Goal: Transaction & Acquisition: Purchase product/service

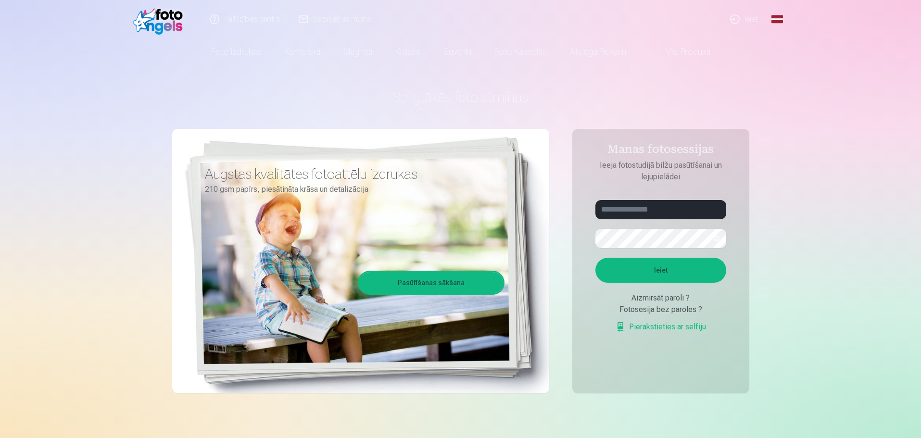
click at [754, 17] on link "Ieiet" at bounding box center [744, 19] width 46 height 38
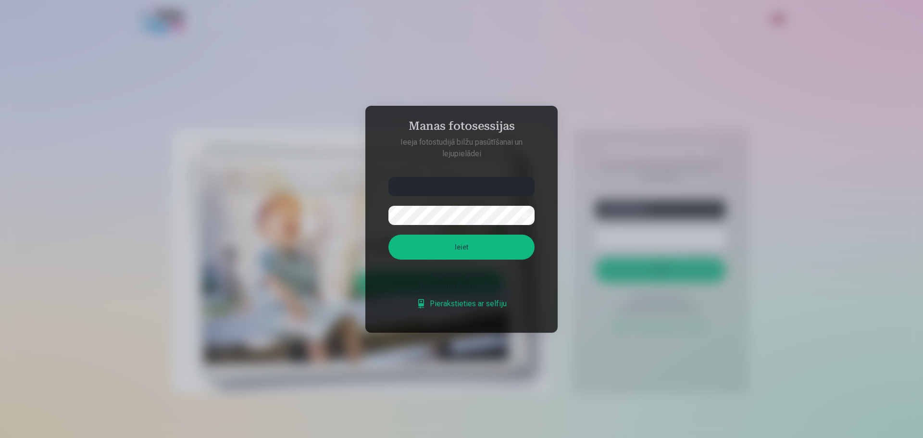
type input "**********"
click at [388, 235] on button "Ieiet" at bounding box center [461, 247] width 146 height 25
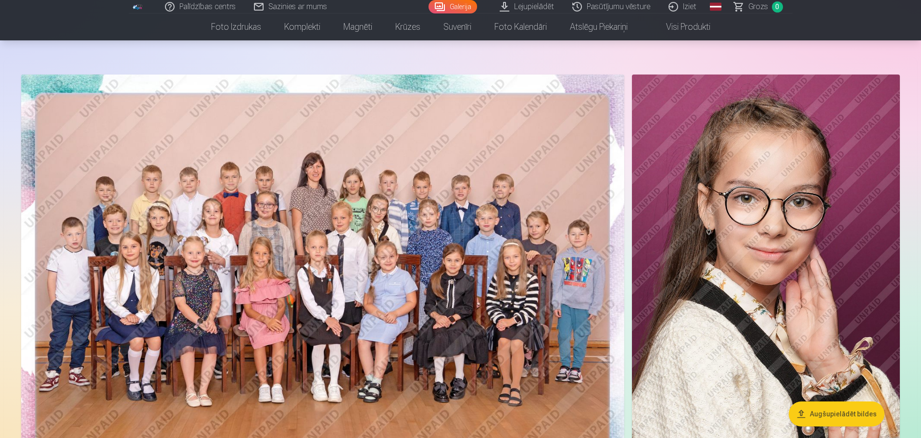
scroll to position [96, 0]
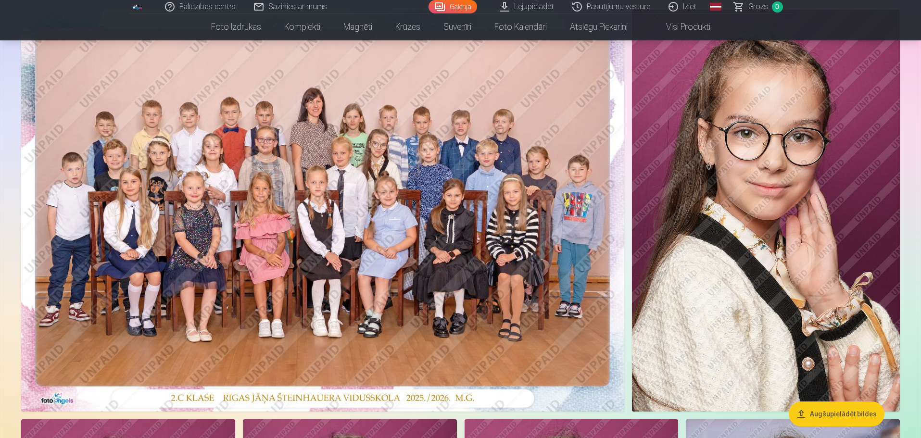
click at [407, 207] on img at bounding box center [322, 211] width 603 height 402
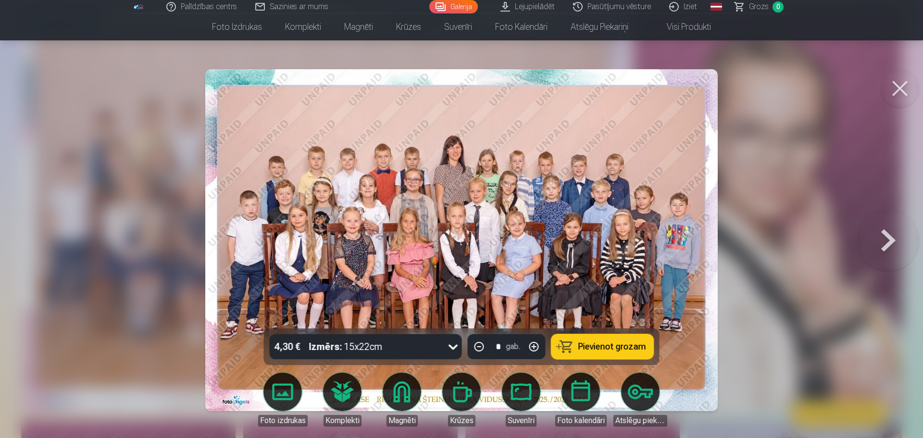
click at [453, 344] on icon at bounding box center [453, 346] width 15 height 15
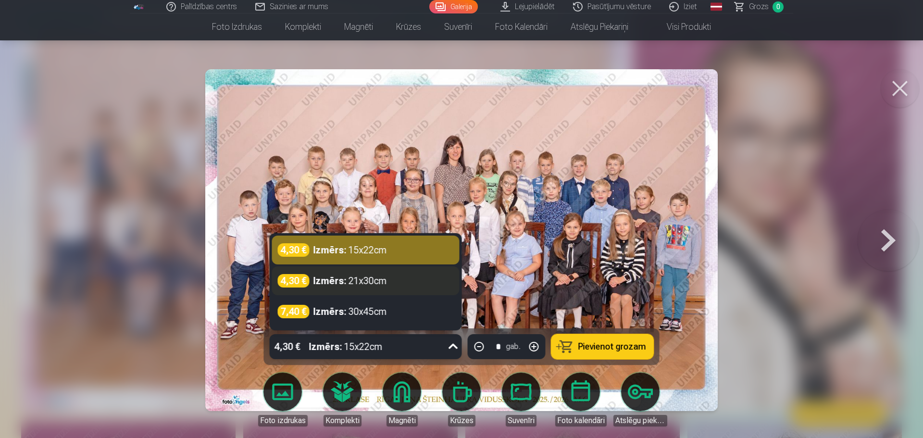
click at [406, 287] on div "4,30 € Izmērs : 21x30cm" at bounding box center [366, 280] width 176 height 13
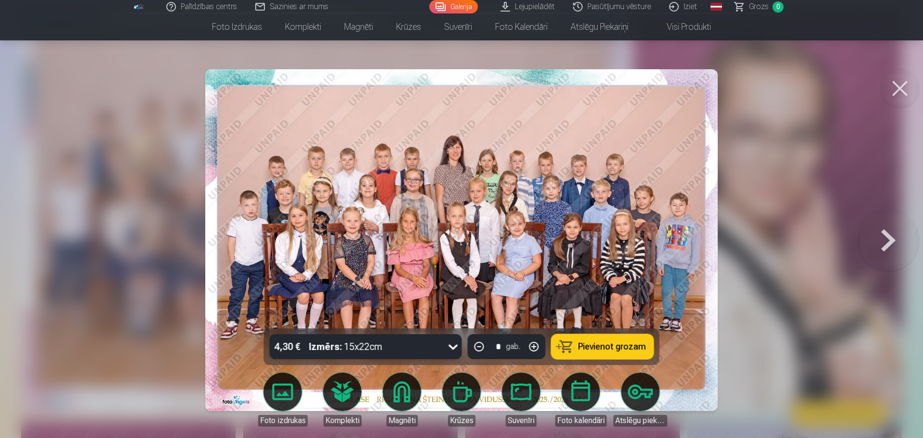
click at [535, 348] on button "button" at bounding box center [534, 346] width 23 height 23
click at [478, 346] on button "button" at bounding box center [479, 346] width 23 height 23
type input "*"
click at [587, 349] on span "Pievienot grozam" at bounding box center [612, 346] width 68 height 9
click at [888, 238] on button at bounding box center [889, 240] width 62 height 157
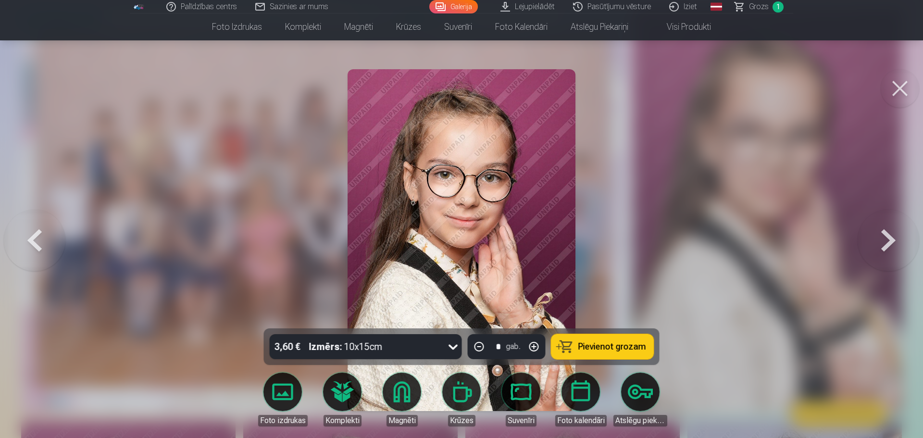
click at [902, 89] on button at bounding box center [900, 88] width 38 height 38
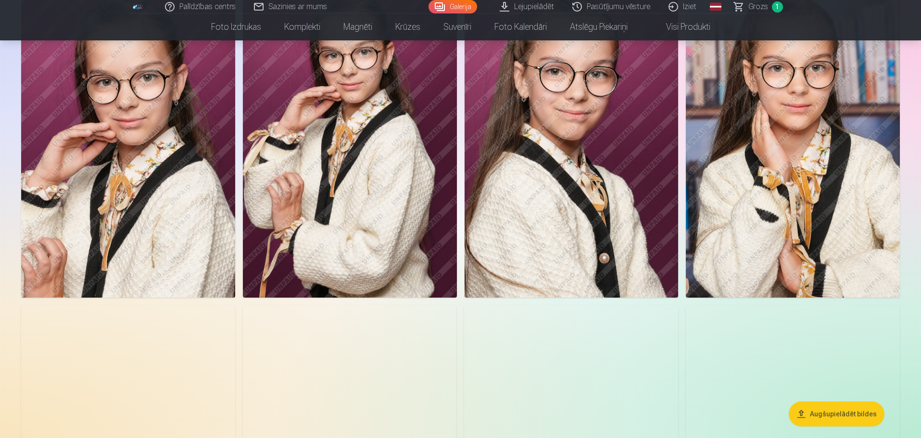
scroll to position [529, 0]
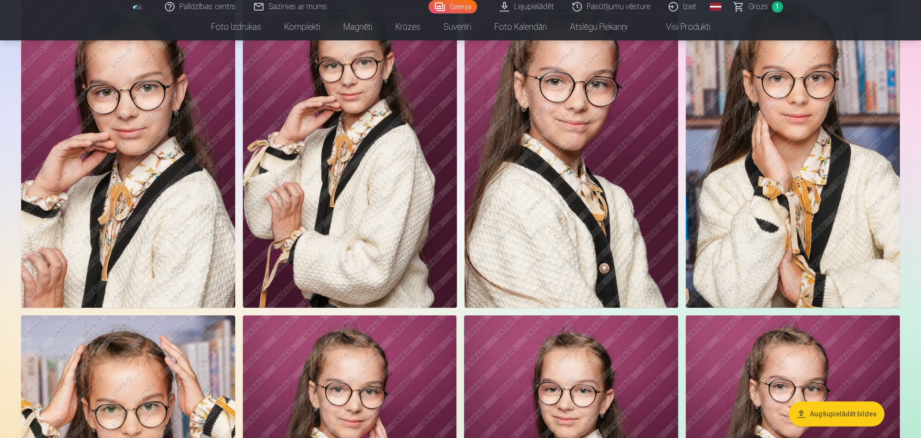
click at [579, 201] on img at bounding box center [571, 147] width 214 height 321
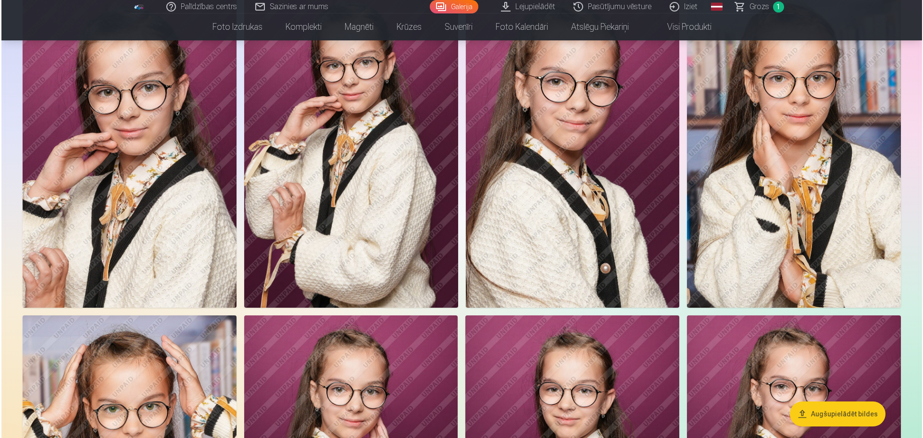
scroll to position [530, 0]
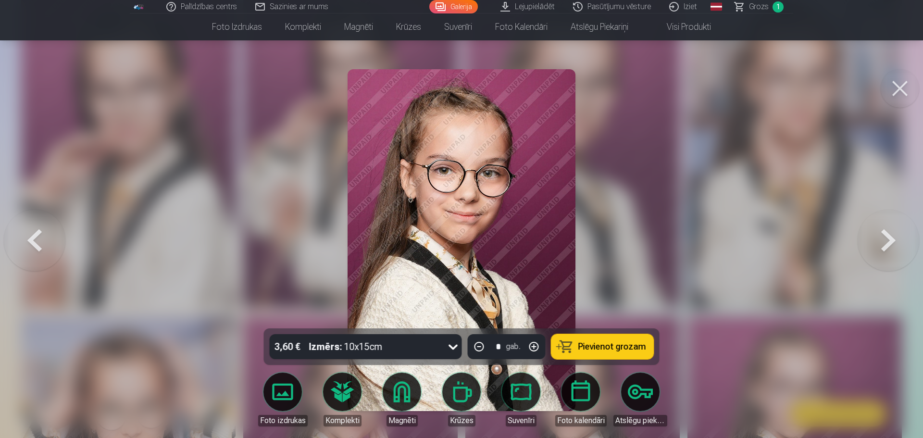
click at [895, 89] on button at bounding box center [900, 88] width 38 height 38
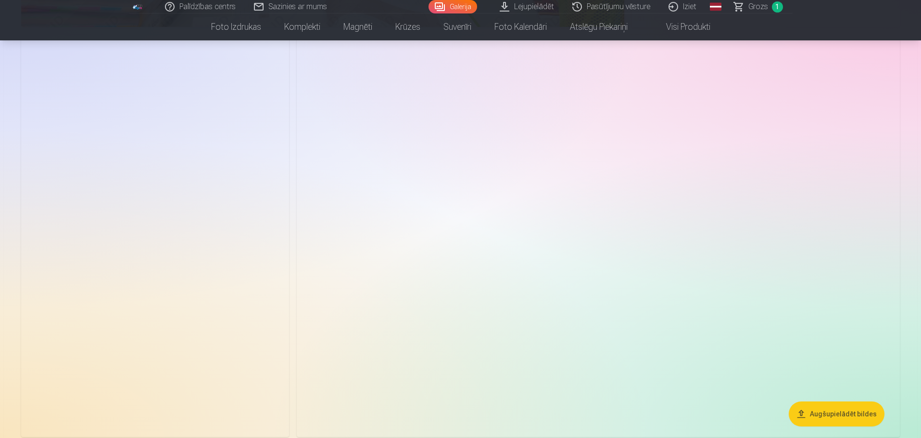
scroll to position [2503, 0]
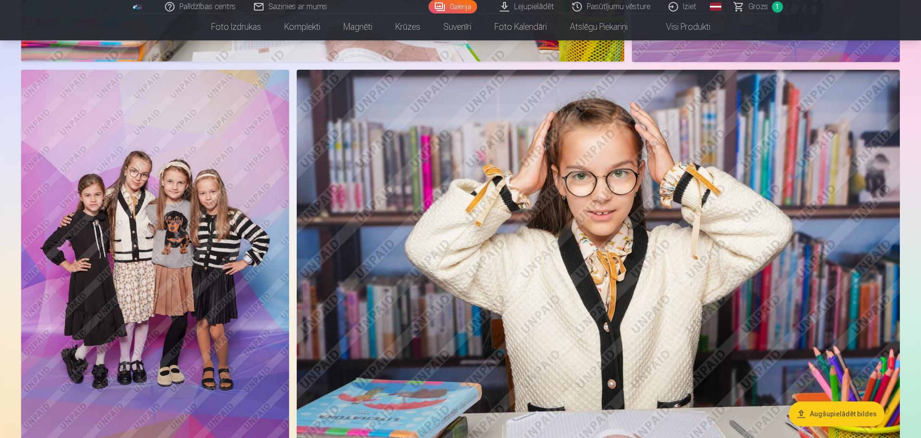
click at [188, 246] on img at bounding box center [155, 271] width 268 height 402
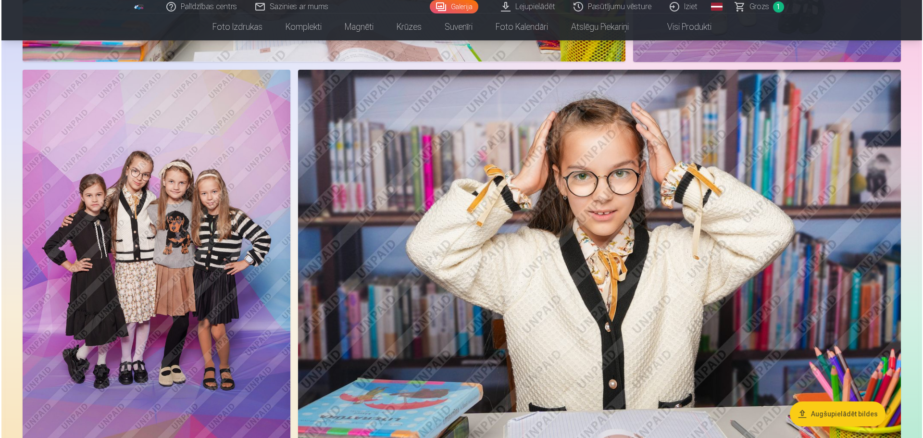
scroll to position [2508, 0]
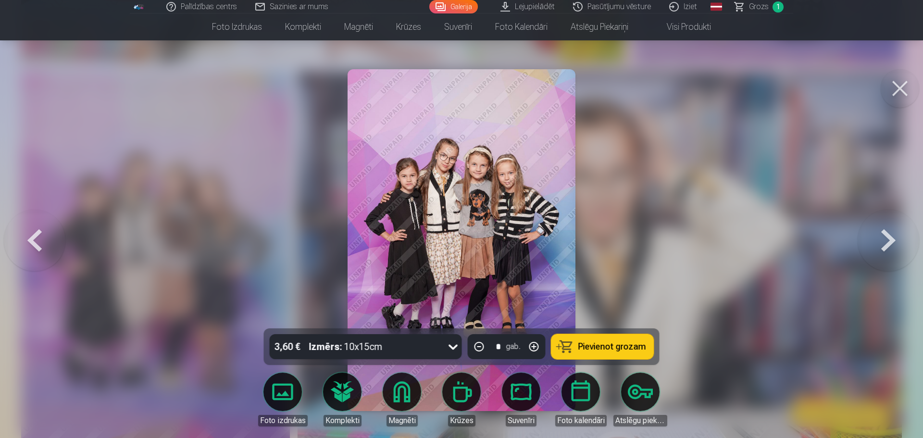
click at [451, 346] on icon at bounding box center [453, 346] width 15 height 15
click at [451, 346] on icon at bounding box center [453, 347] width 9 height 5
click at [587, 347] on span "Pievienot grozam" at bounding box center [612, 346] width 68 height 9
click at [30, 243] on button at bounding box center [35, 240] width 62 height 157
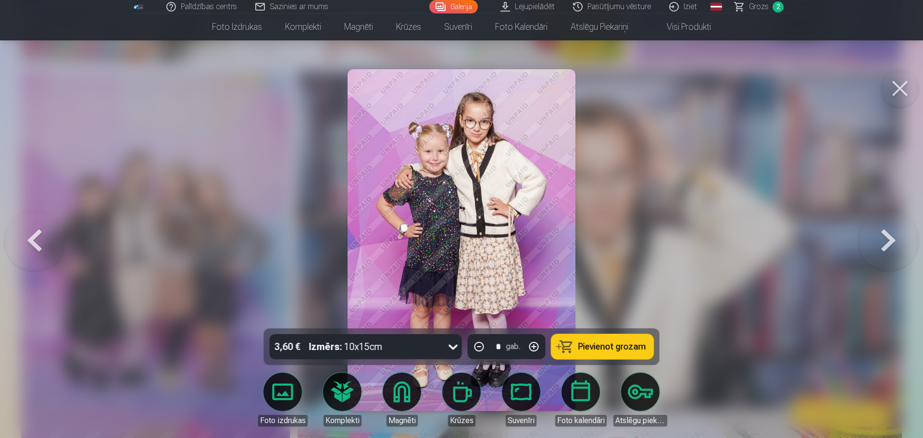
click at [30, 243] on button at bounding box center [35, 240] width 62 height 157
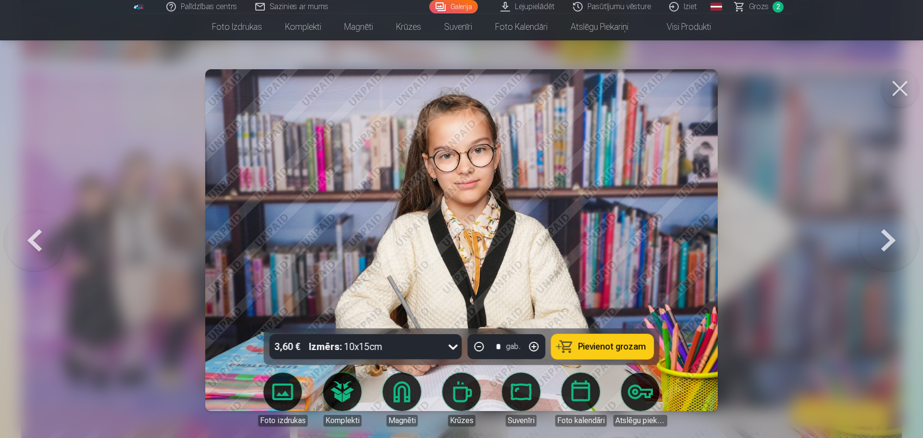
click at [30, 243] on button at bounding box center [35, 240] width 62 height 157
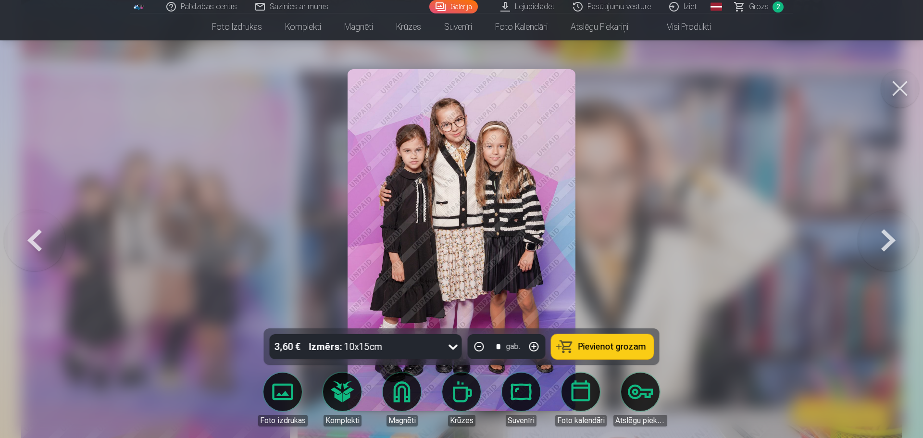
click at [37, 242] on button at bounding box center [35, 240] width 62 height 157
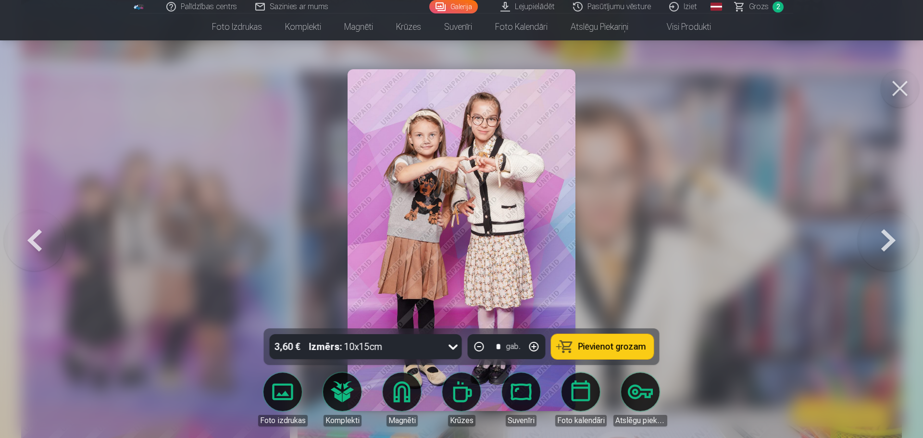
click at [38, 243] on button at bounding box center [35, 240] width 62 height 157
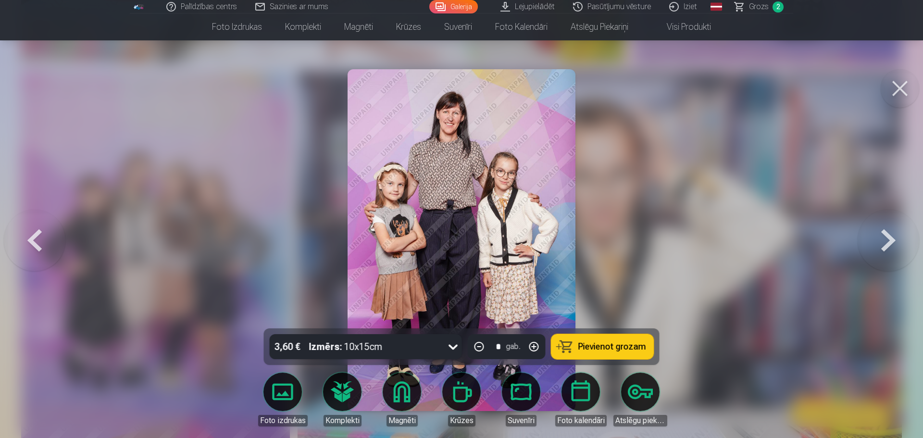
click at [589, 346] on span "Pievienot grozam" at bounding box center [612, 346] width 68 height 9
click at [29, 241] on button at bounding box center [35, 240] width 62 height 157
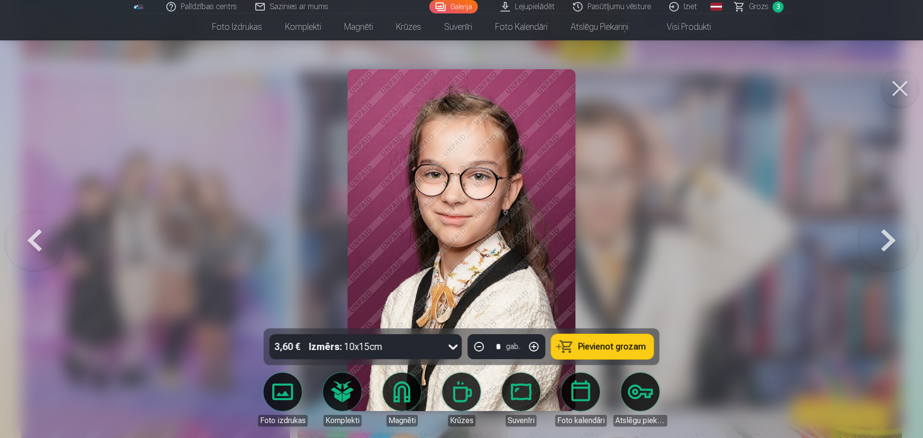
click at [29, 241] on button at bounding box center [35, 240] width 62 height 157
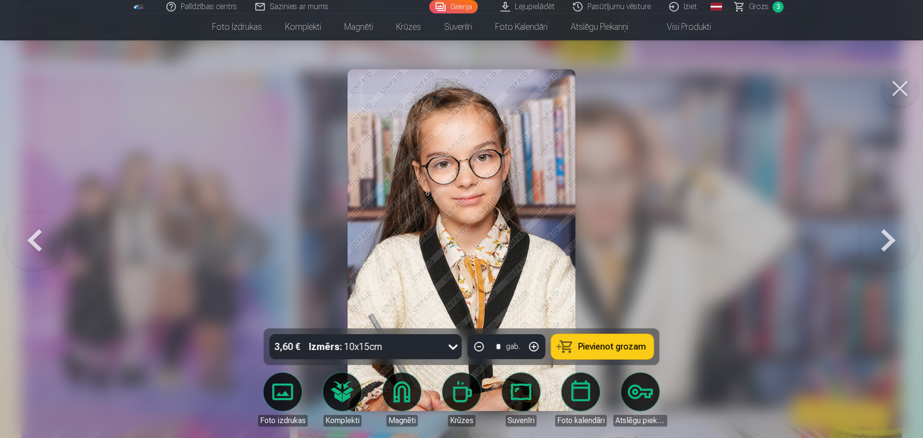
click at [29, 241] on button at bounding box center [35, 240] width 62 height 157
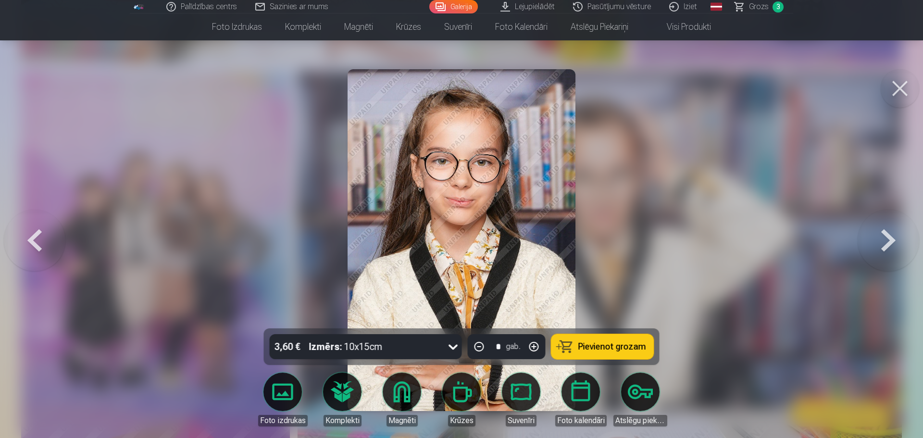
click at [29, 241] on button at bounding box center [35, 240] width 62 height 157
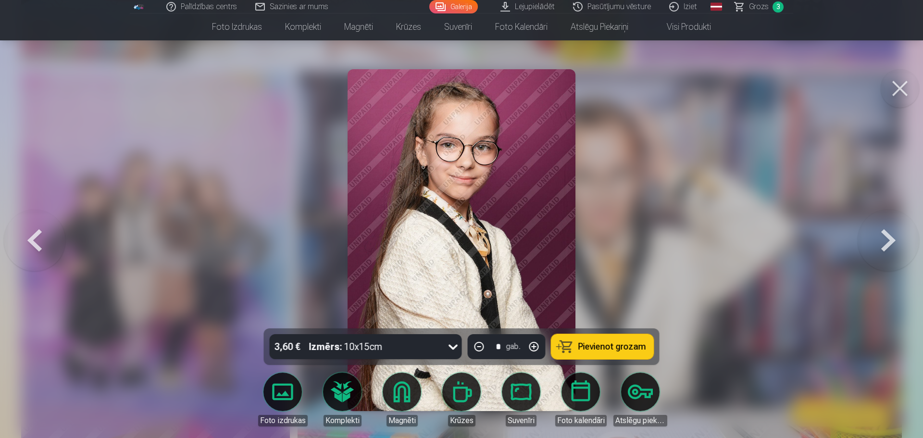
click at [29, 241] on button at bounding box center [35, 240] width 62 height 157
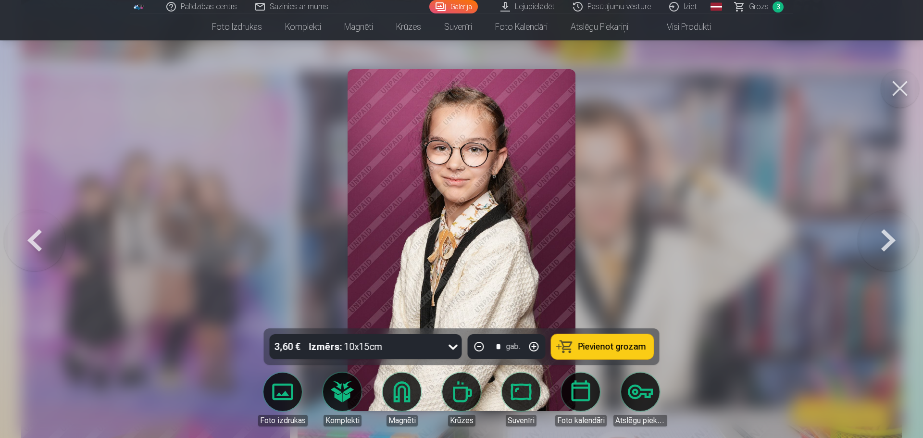
click at [29, 241] on button at bounding box center [35, 240] width 62 height 157
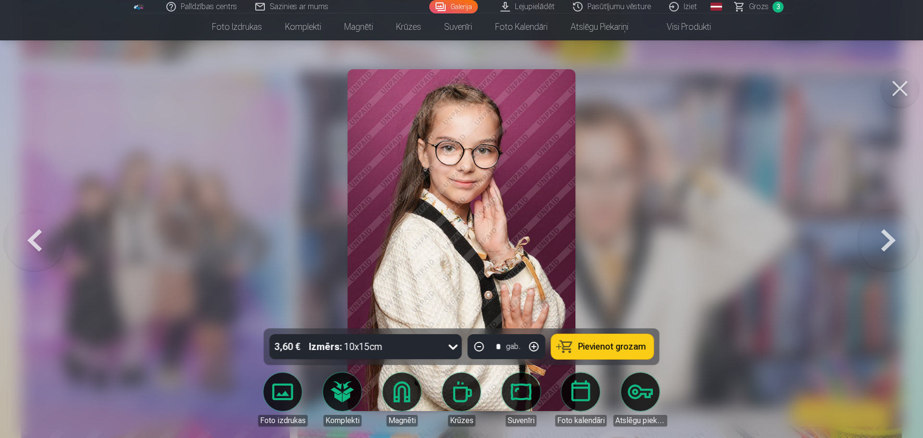
click at [29, 241] on button at bounding box center [35, 240] width 62 height 157
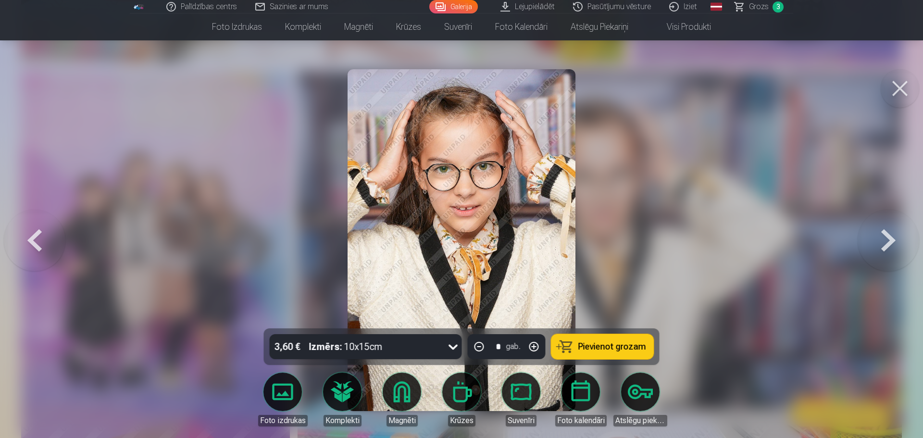
click at [29, 241] on button at bounding box center [35, 240] width 62 height 157
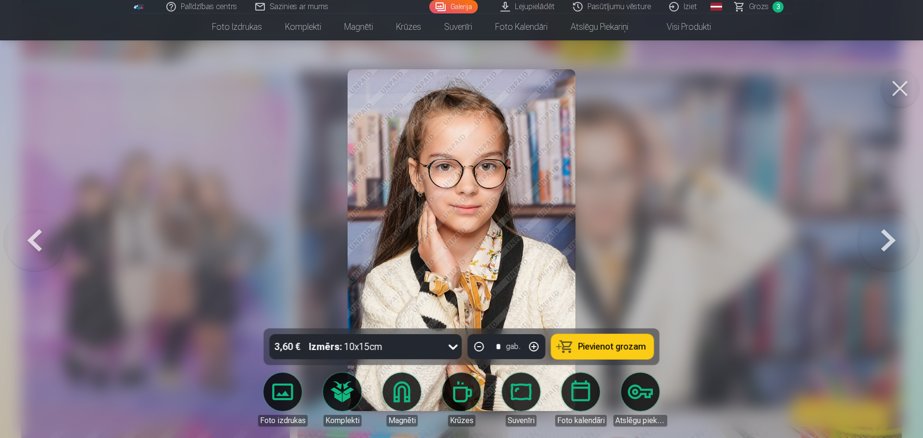
click at [29, 241] on button at bounding box center [35, 240] width 62 height 157
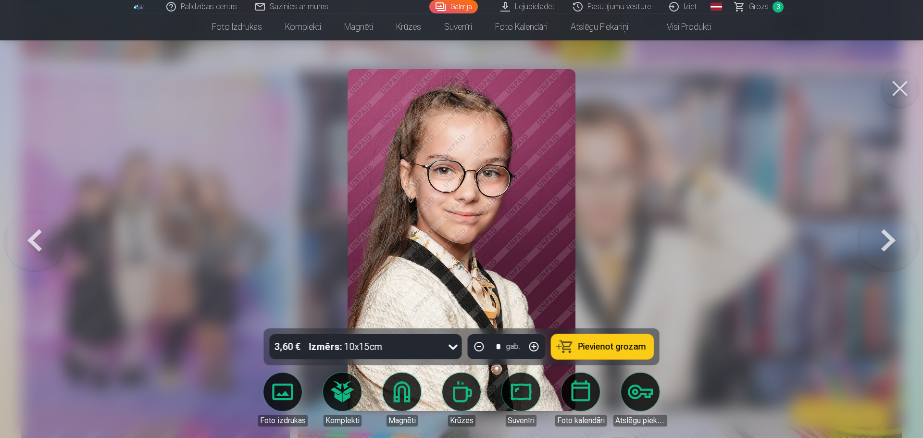
click at [29, 241] on button at bounding box center [35, 240] width 62 height 157
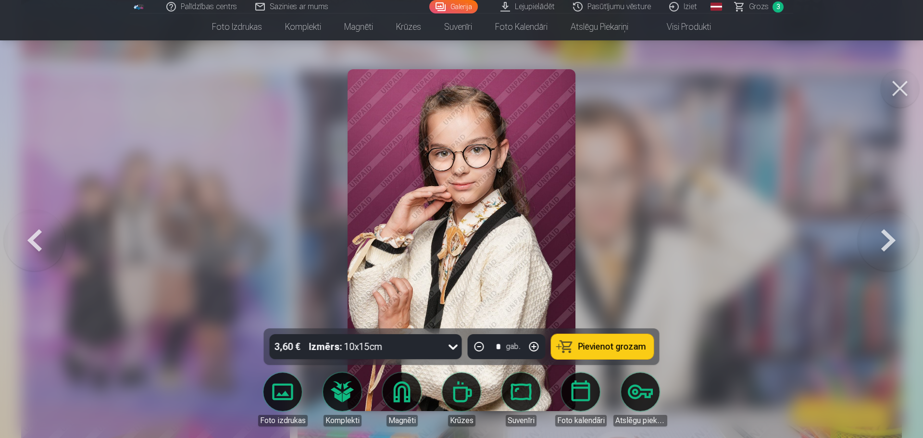
click at [29, 241] on button at bounding box center [35, 240] width 62 height 157
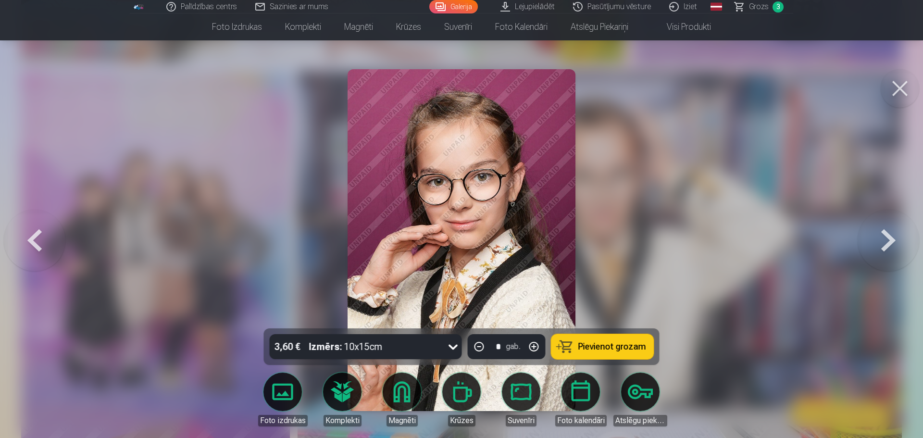
click at [29, 241] on button at bounding box center [35, 240] width 62 height 157
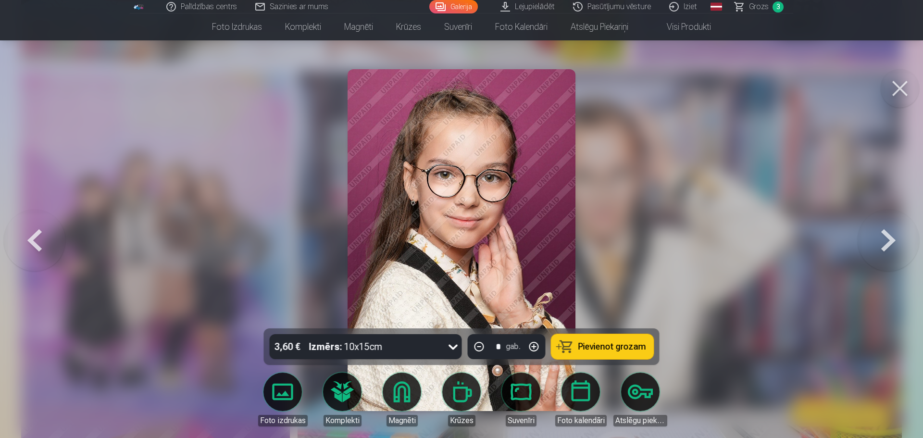
click at [29, 241] on button at bounding box center [35, 240] width 62 height 157
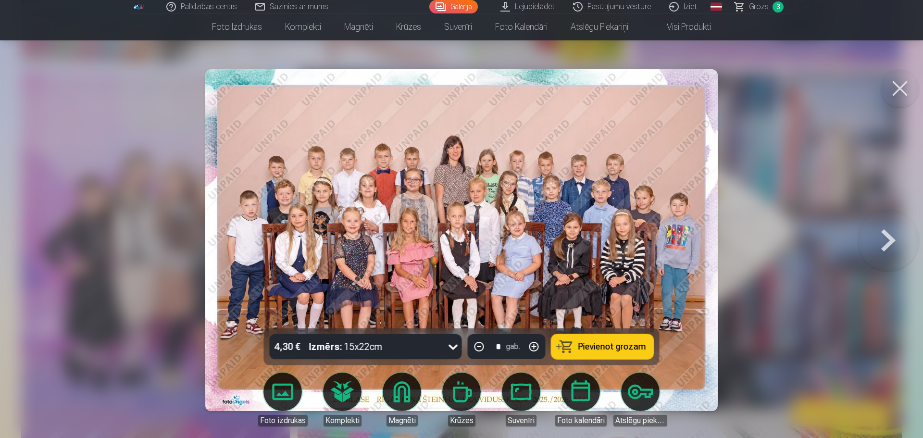
click at [880, 243] on button at bounding box center [889, 240] width 62 height 157
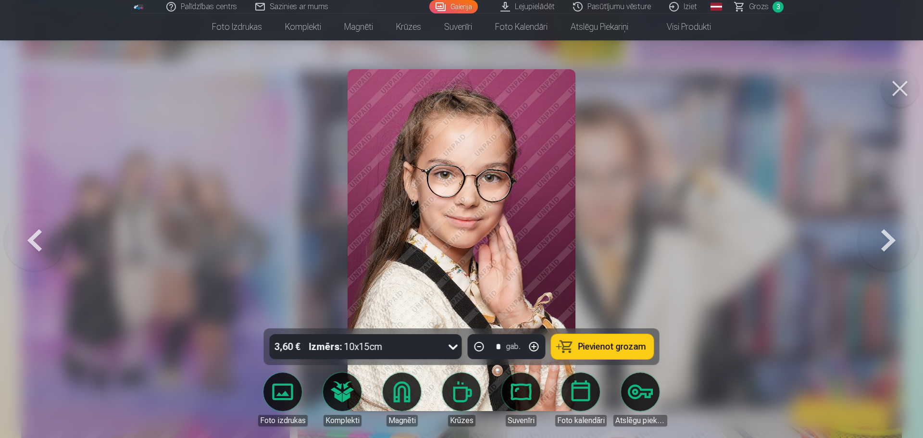
click at [880, 243] on button at bounding box center [889, 240] width 62 height 157
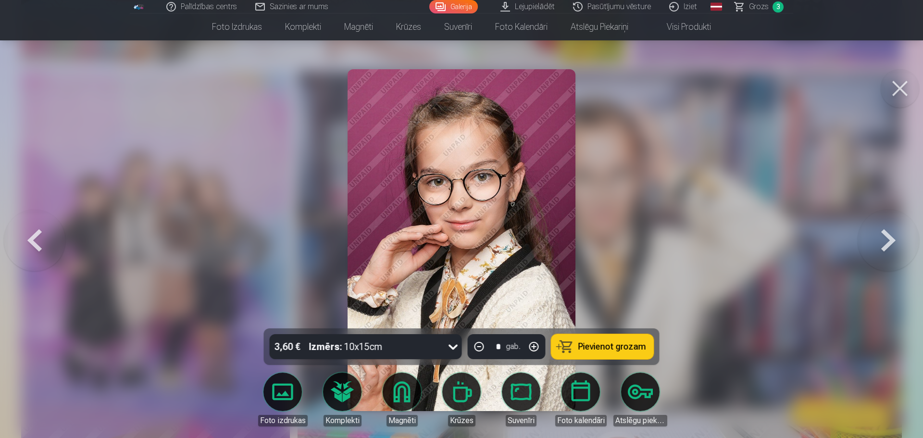
click at [880, 243] on button at bounding box center [889, 240] width 62 height 157
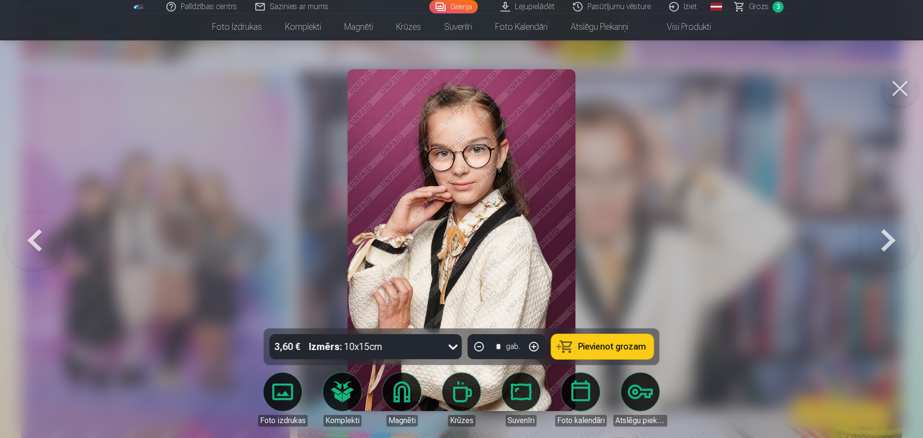
click at [894, 95] on button at bounding box center [900, 88] width 38 height 38
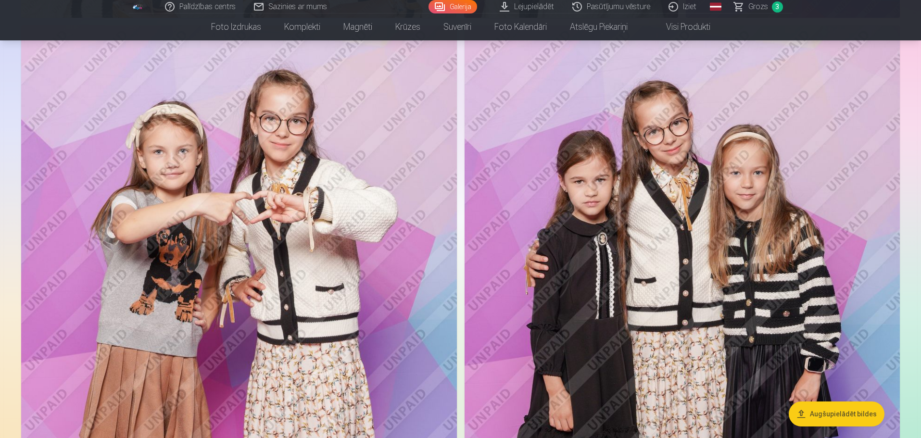
scroll to position [1493, 0]
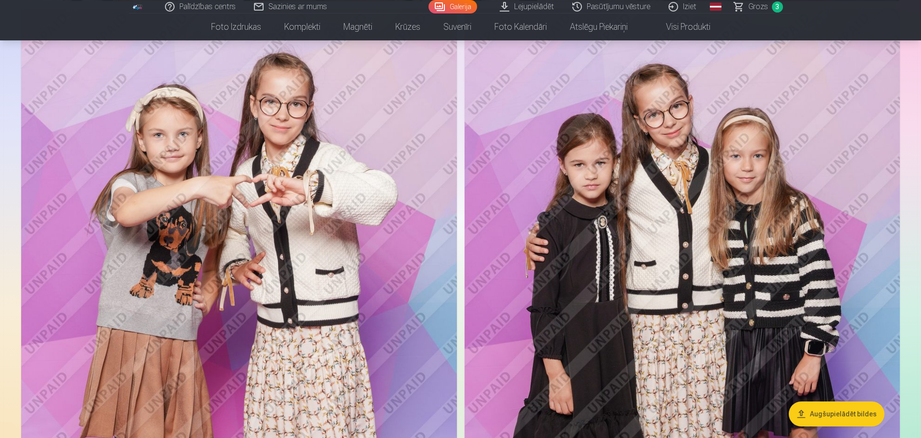
click at [351, 217] on img at bounding box center [239, 335] width 436 height 653
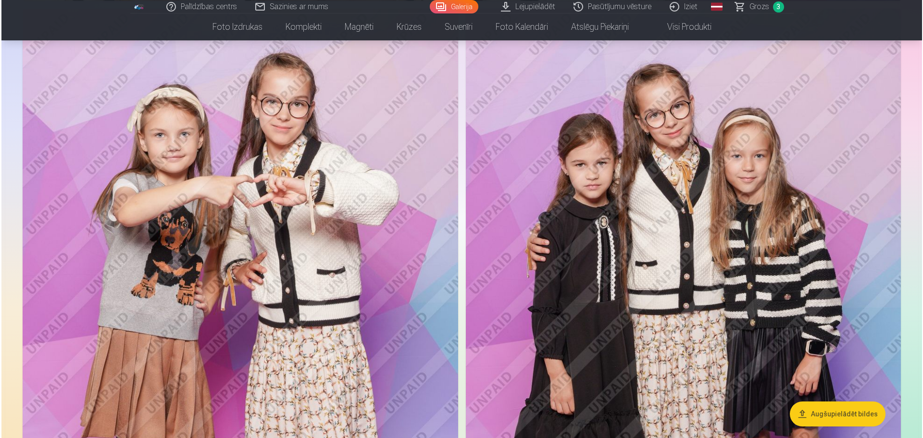
scroll to position [1496, 0]
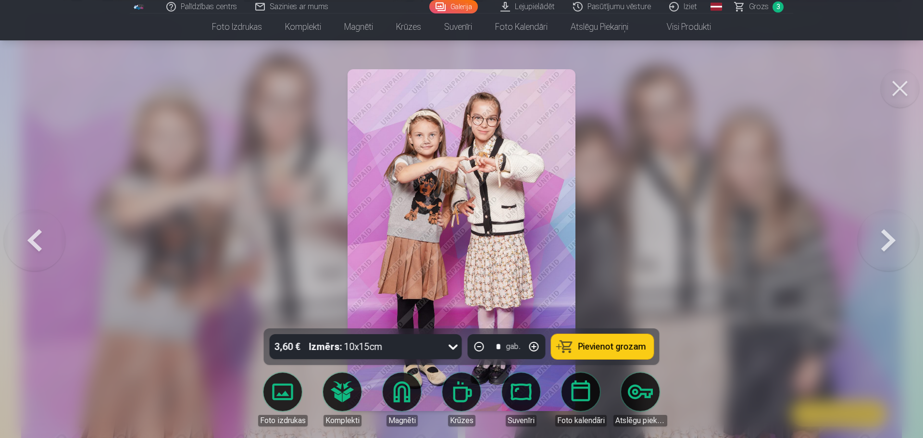
click at [613, 353] on button "Pievienot grozam" at bounding box center [602, 346] width 102 height 25
click at [900, 89] on button at bounding box center [900, 88] width 38 height 38
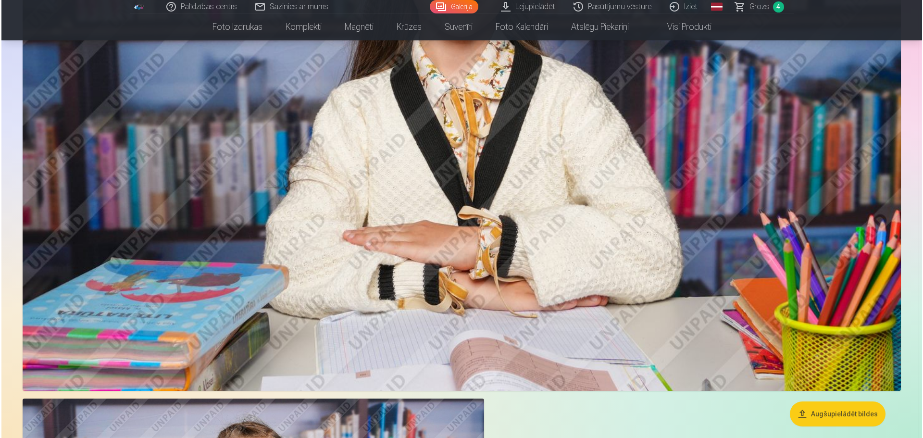
scroll to position [3176, 0]
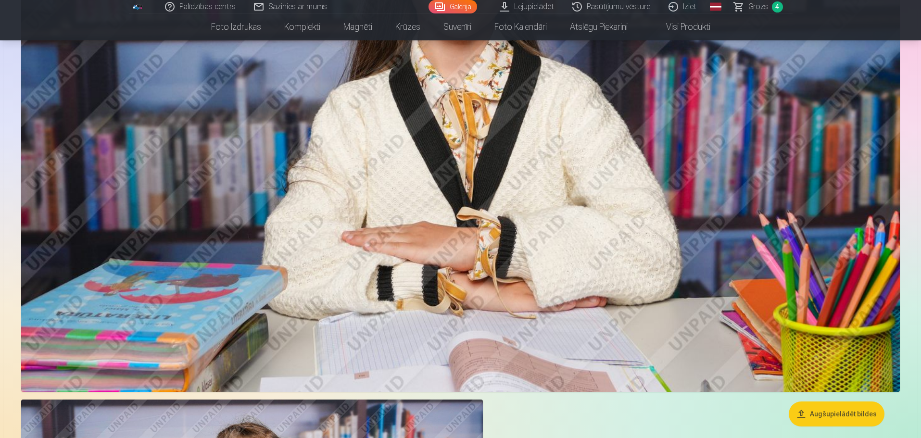
click at [495, 223] on img at bounding box center [460, 99] width 878 height 586
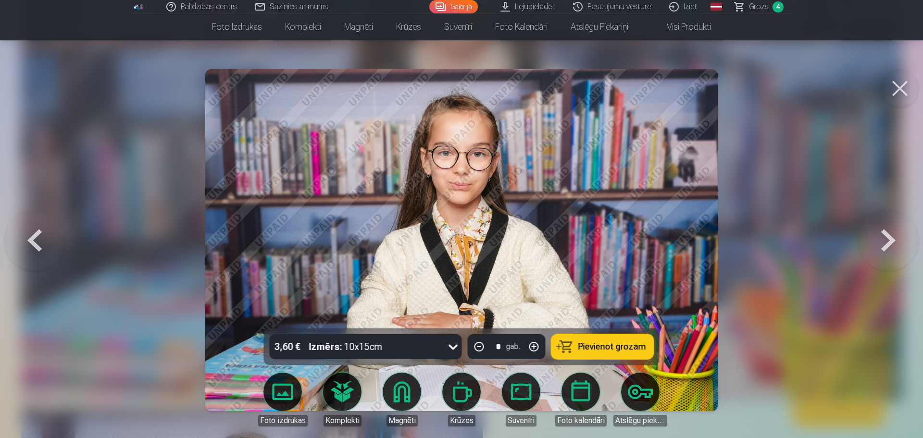
click at [454, 348] on icon at bounding box center [453, 346] width 15 height 15
click at [583, 347] on span "Pievienot grozam" at bounding box center [612, 346] width 68 height 9
click at [898, 86] on button at bounding box center [900, 88] width 38 height 38
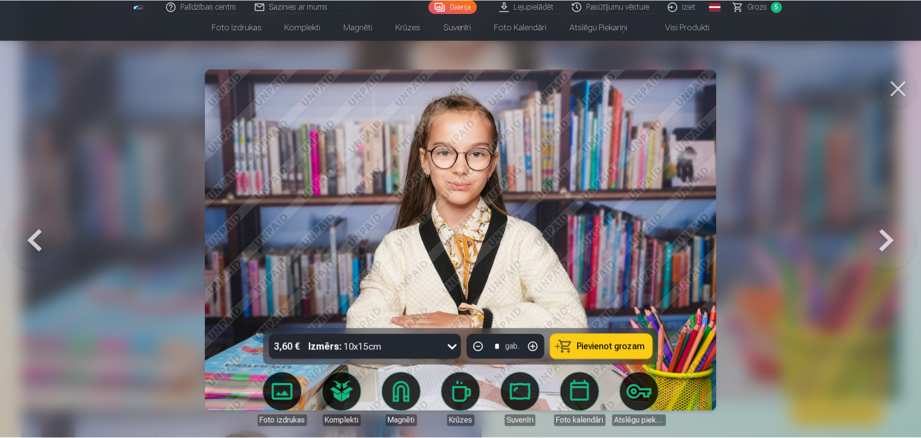
scroll to position [3168, 0]
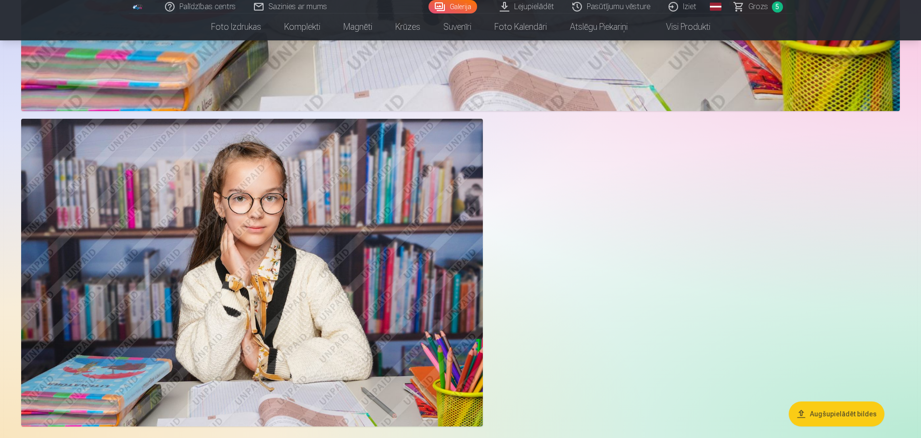
click at [272, 284] on img at bounding box center [252, 273] width 462 height 308
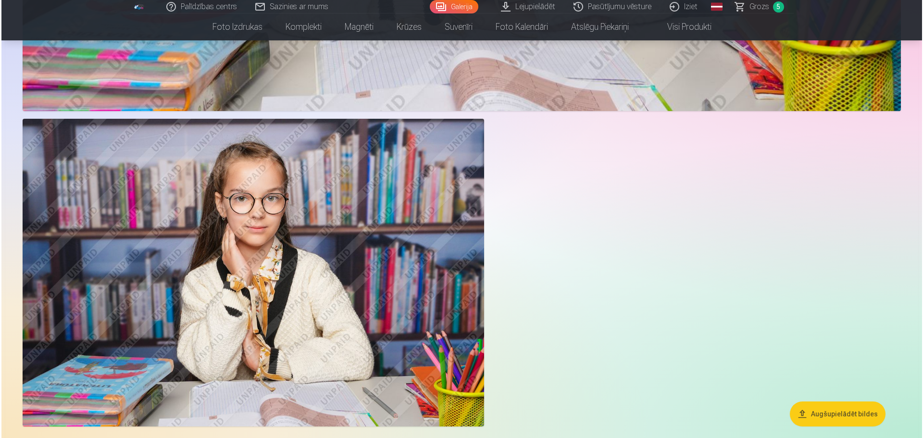
scroll to position [3464, 0]
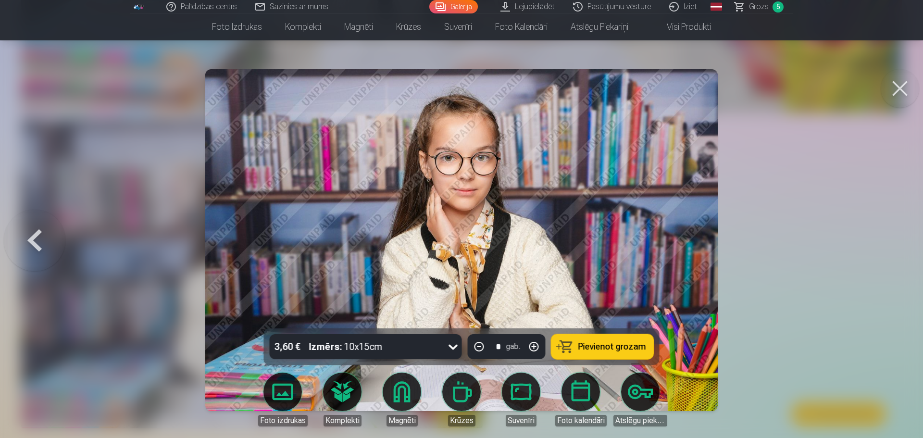
click at [608, 344] on span "Pievienot grozam" at bounding box center [612, 346] width 68 height 9
click at [908, 96] on button at bounding box center [900, 88] width 38 height 38
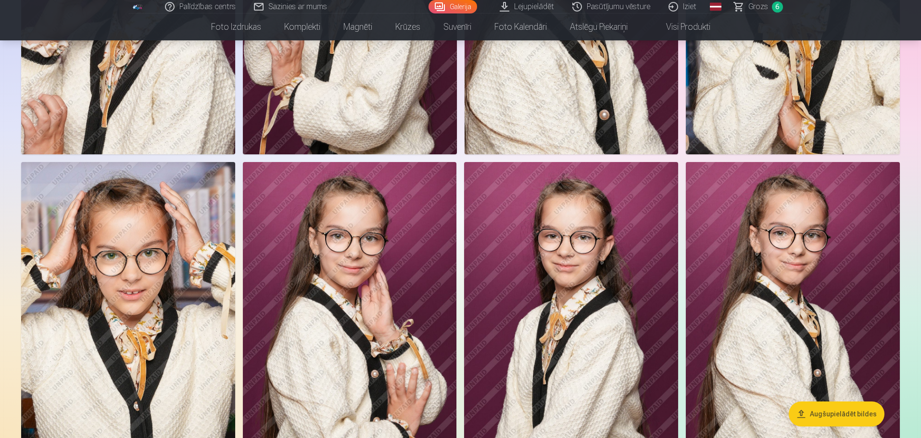
scroll to position [668, 0]
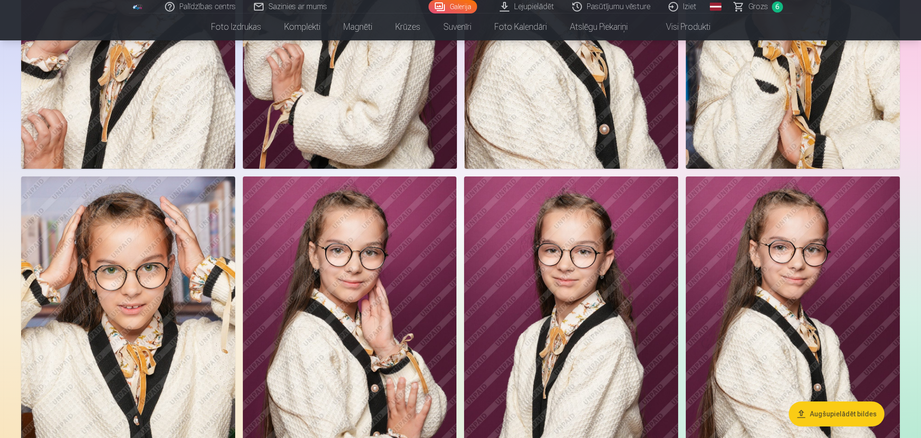
click at [331, 249] on img at bounding box center [350, 336] width 214 height 321
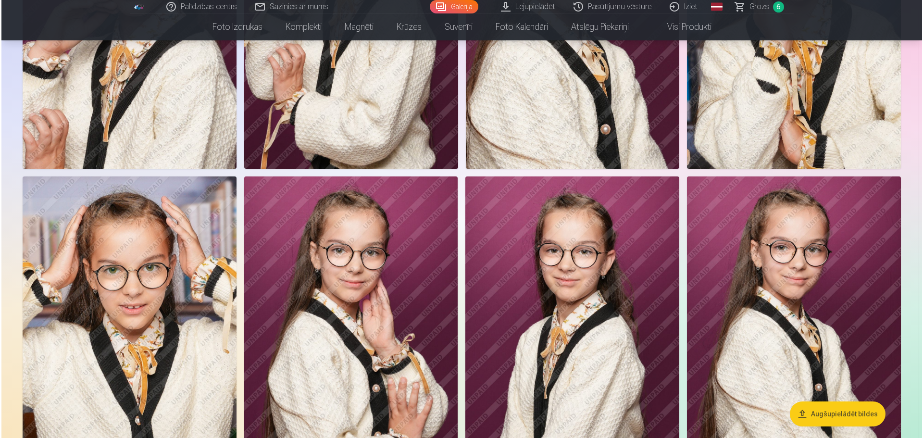
scroll to position [669, 0]
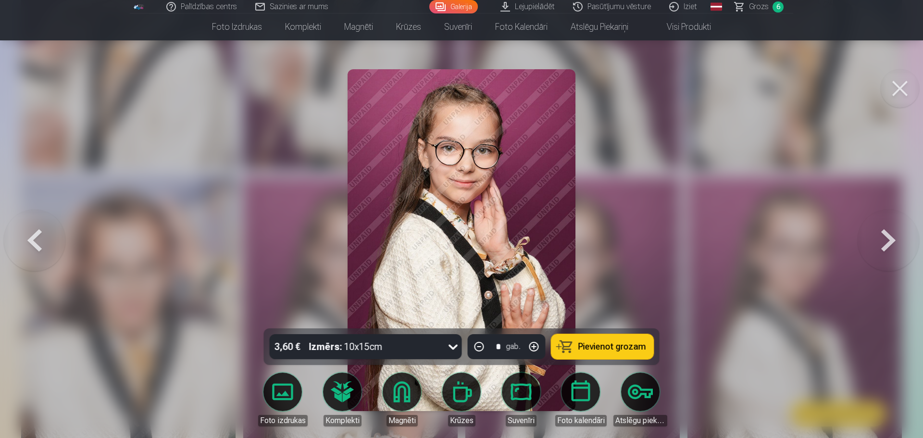
click at [619, 346] on span "Pievienot grozam" at bounding box center [612, 346] width 68 height 9
click at [907, 79] on button at bounding box center [900, 88] width 38 height 38
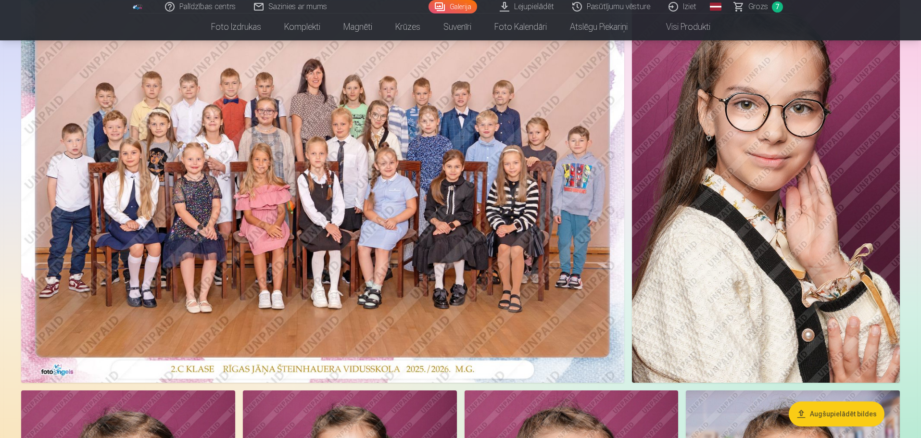
scroll to position [91, 0]
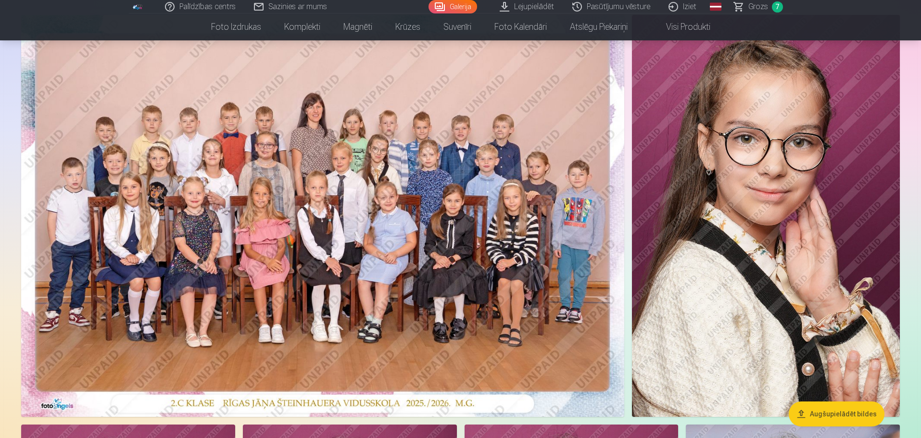
click at [761, 10] on span "Grozs" at bounding box center [758, 7] width 20 height 12
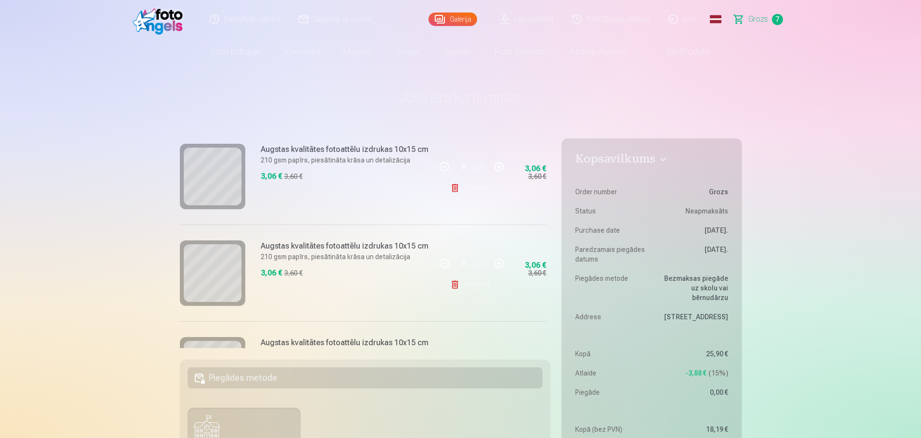
scroll to position [385, 0]
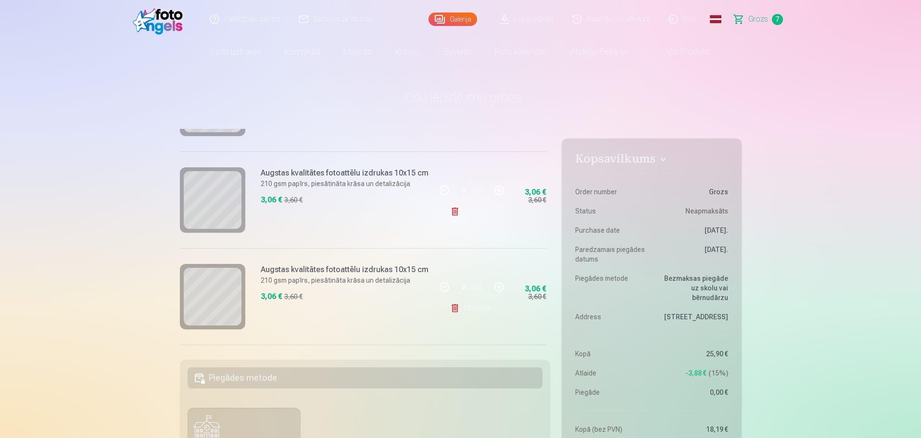
click at [485, 212] on link "Noņemt" at bounding box center [472, 211] width 44 height 19
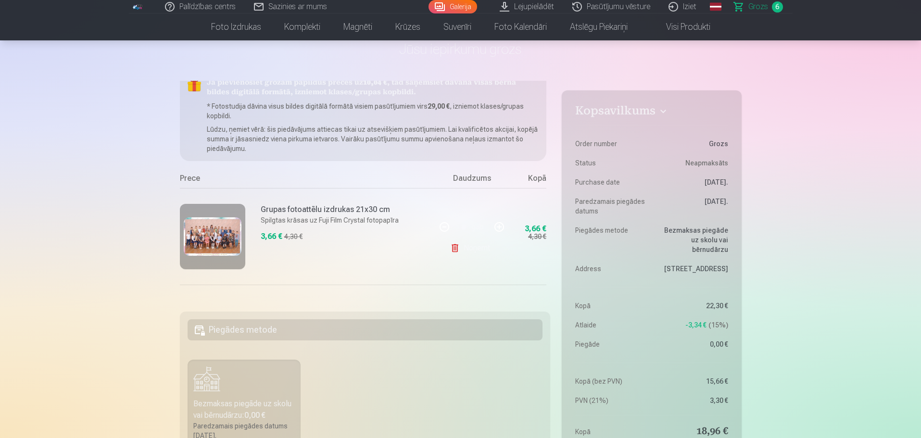
scroll to position [0, 0]
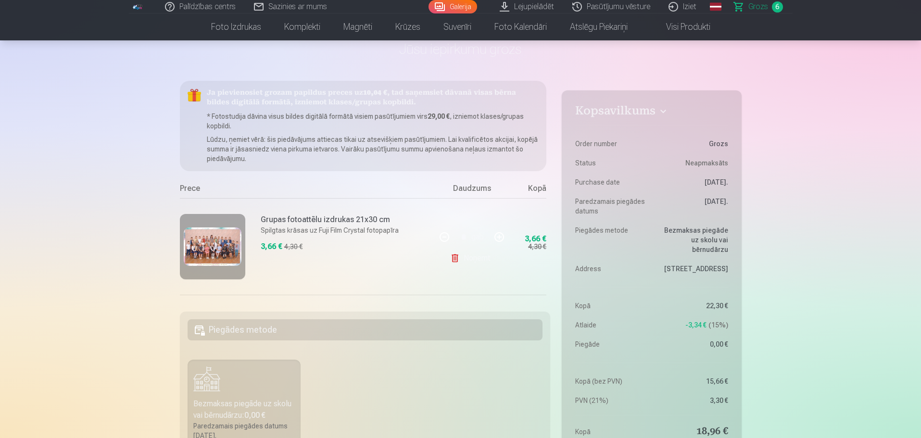
click at [463, 8] on link "Galerija" at bounding box center [452, 6] width 49 height 13
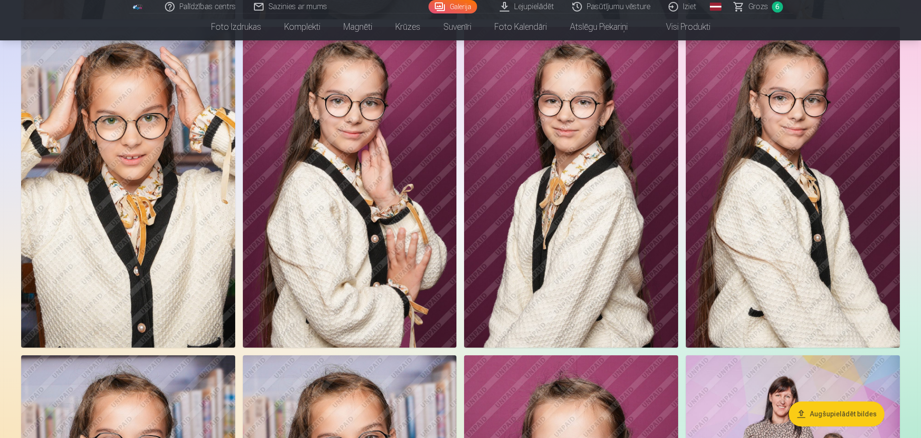
scroll to position [769, 0]
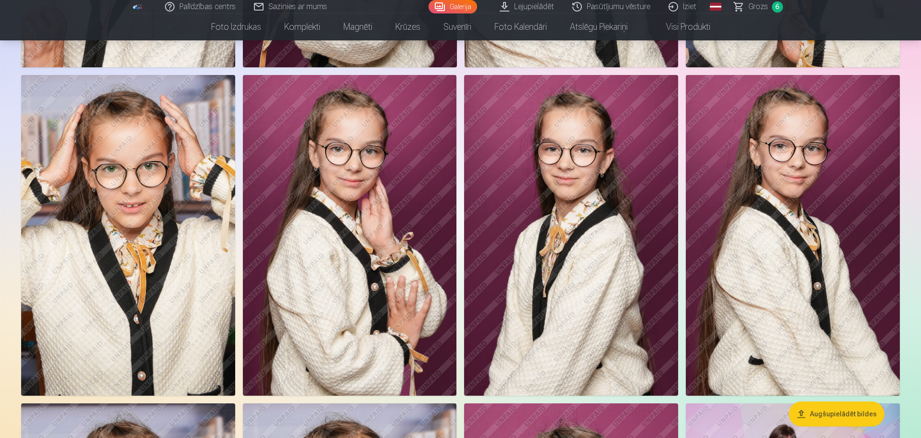
click at [306, 292] on img at bounding box center [350, 235] width 214 height 321
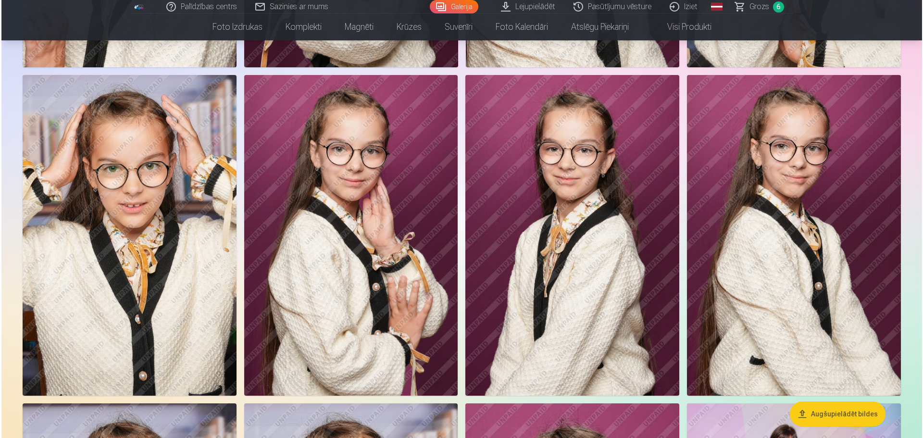
scroll to position [771, 0]
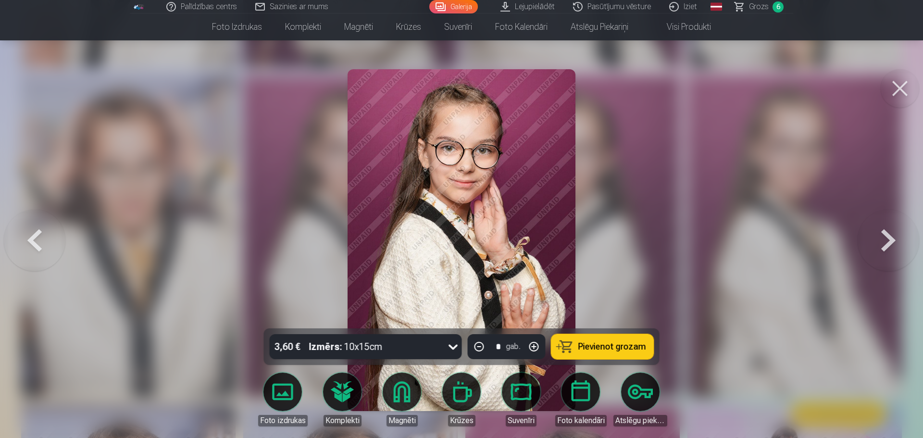
click at [631, 351] on span "Pievienot grozam" at bounding box center [612, 346] width 68 height 9
click at [903, 83] on button at bounding box center [900, 88] width 38 height 38
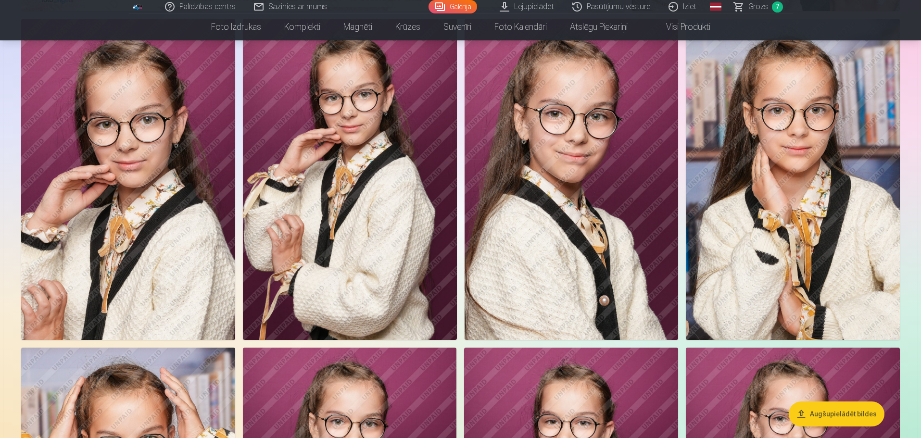
scroll to position [481, 0]
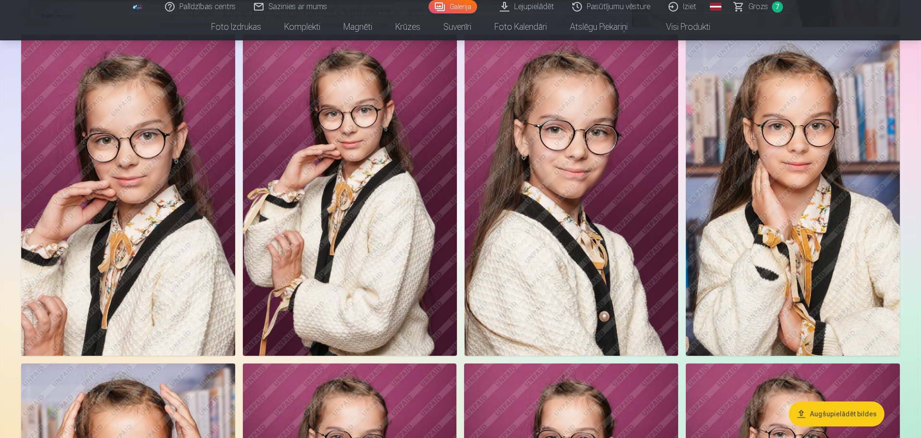
click at [761, 3] on span "Grozs" at bounding box center [758, 7] width 20 height 12
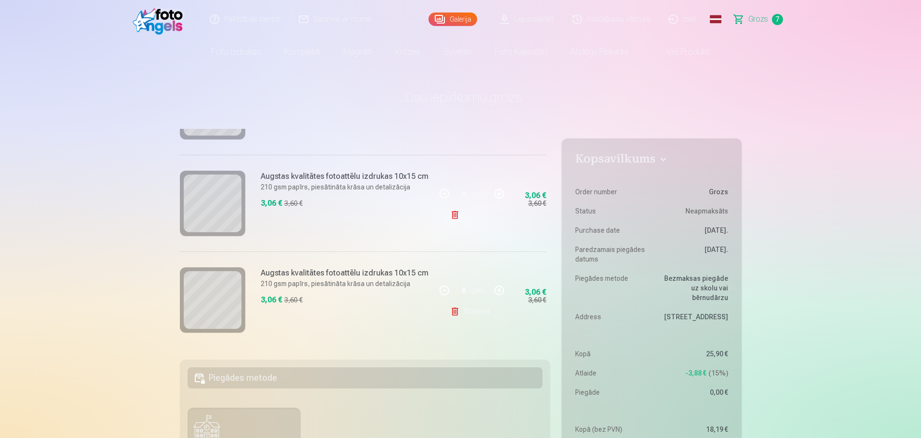
click at [452, 20] on link "Galerija" at bounding box center [452, 19] width 49 height 13
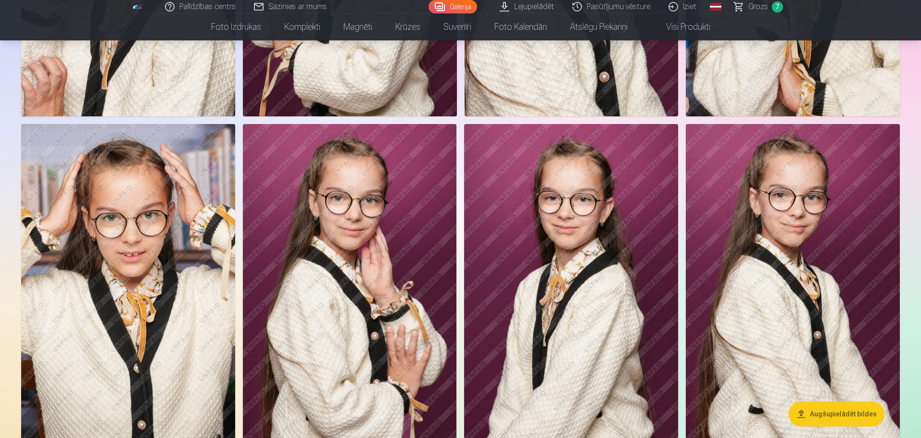
scroll to position [721, 0]
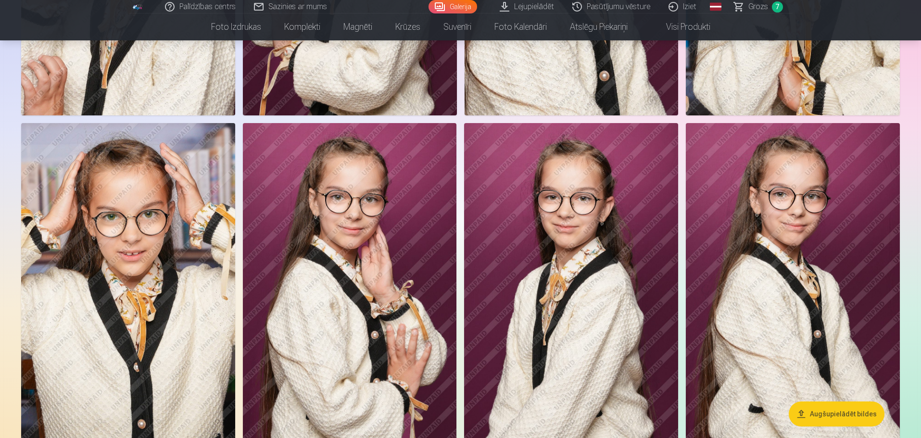
click at [747, 12] on link "Grozs 7" at bounding box center [758, 6] width 67 height 13
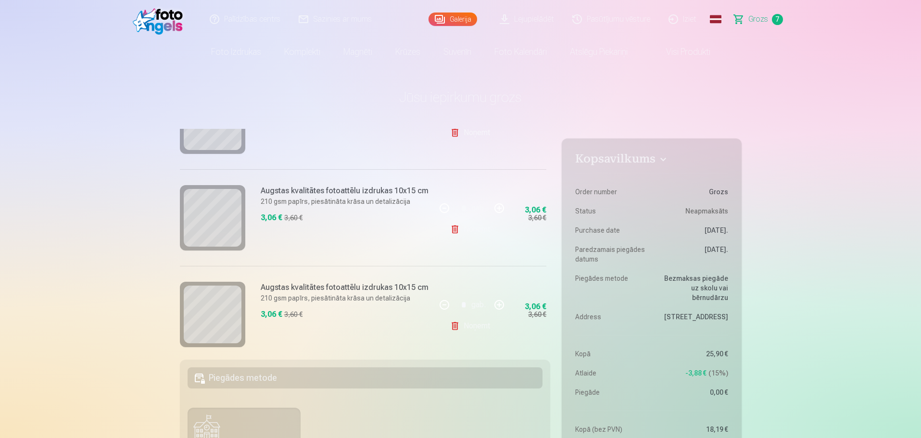
scroll to position [577, 0]
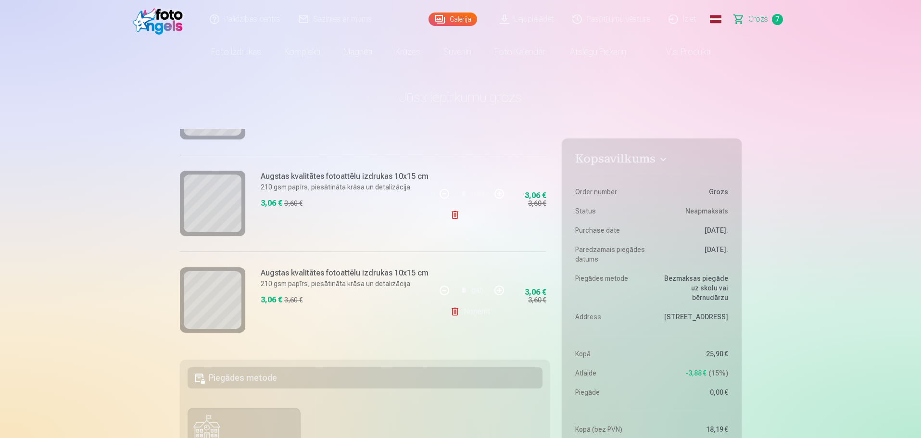
click at [461, 24] on link "Galerija" at bounding box center [452, 19] width 49 height 13
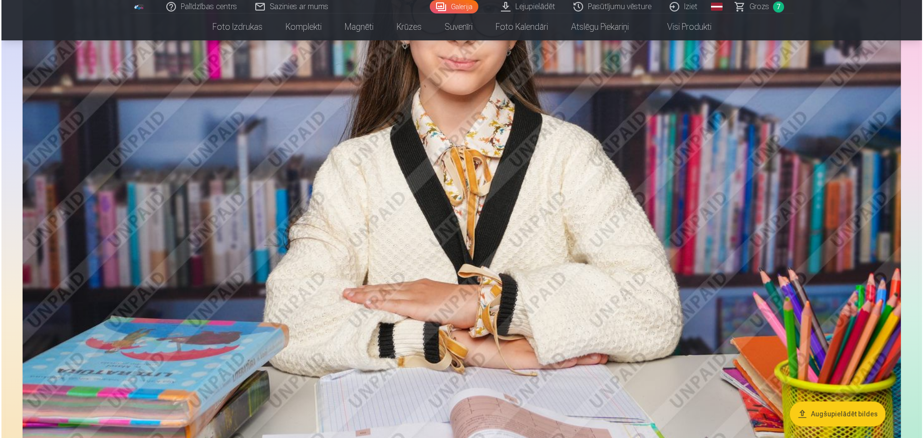
scroll to position [3221, 0]
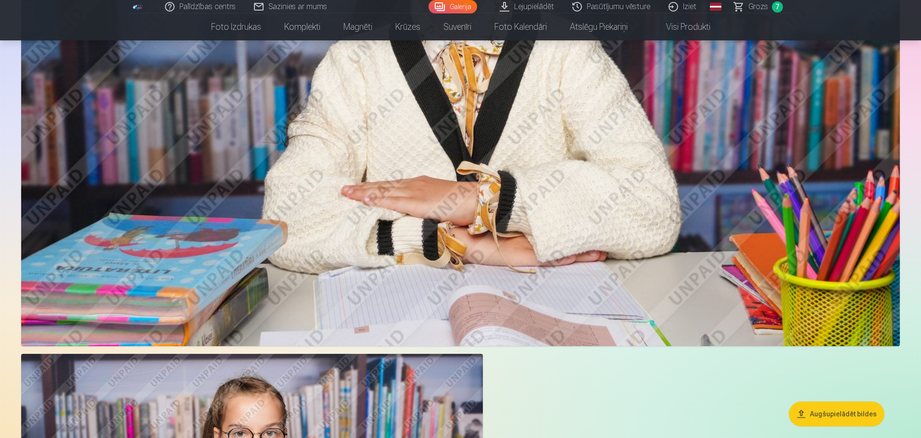
click at [509, 214] on img at bounding box center [460, 54] width 878 height 586
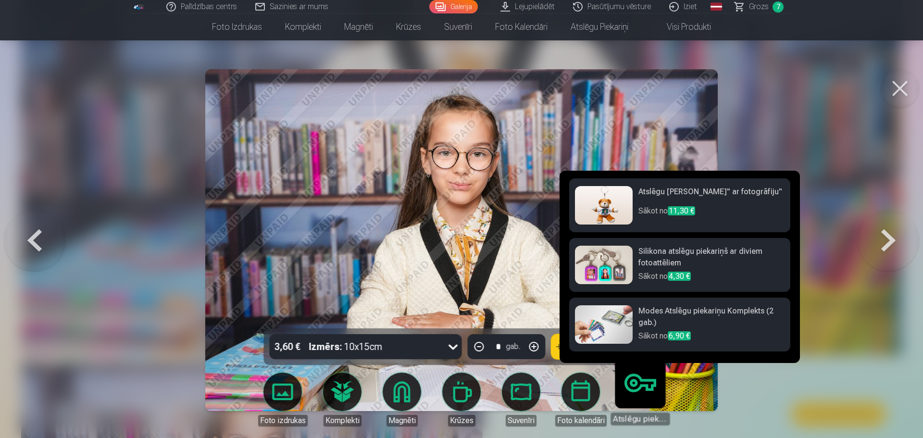
click at [633, 394] on link "Atslēgu piekariņi" at bounding box center [640, 395] width 59 height 59
click at [612, 331] on img at bounding box center [604, 324] width 58 height 38
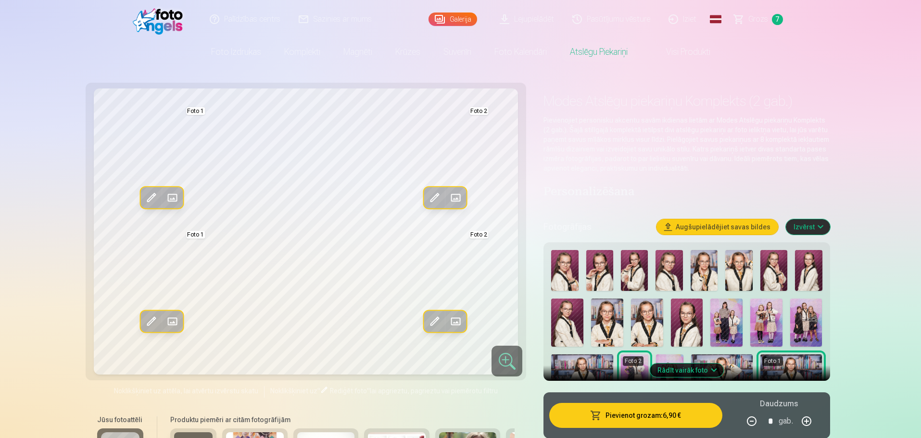
click at [462, 21] on link "Galerija" at bounding box center [452, 19] width 49 height 13
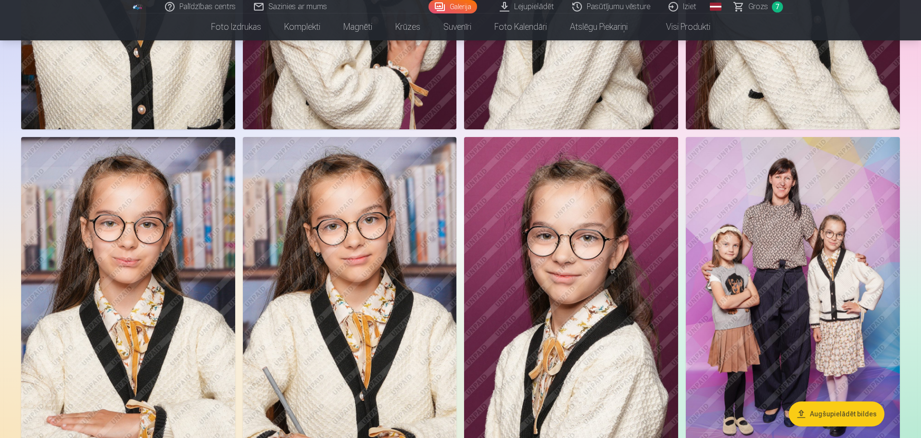
scroll to position [1058, 0]
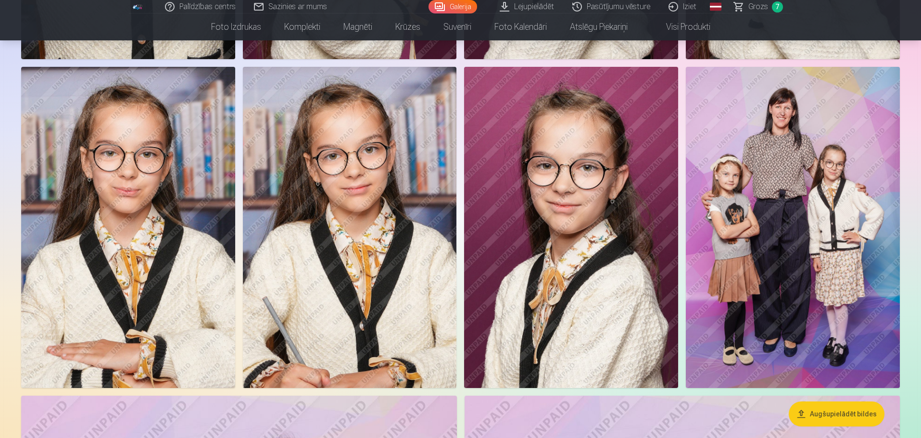
click at [370, 240] on img at bounding box center [350, 227] width 214 height 321
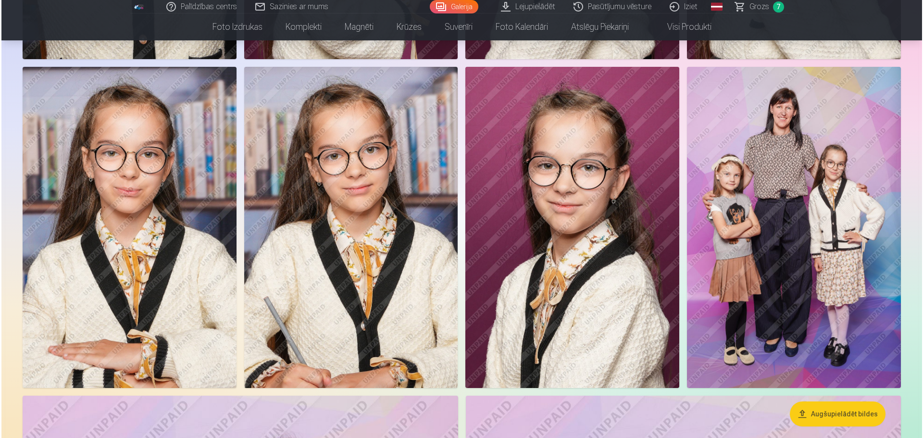
scroll to position [1108, 0]
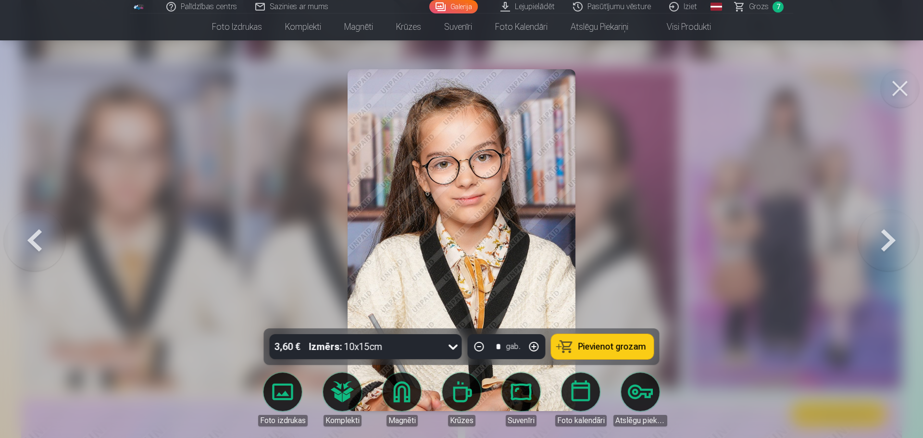
click at [520, 387] on link "Suvenīri" at bounding box center [521, 400] width 54 height 54
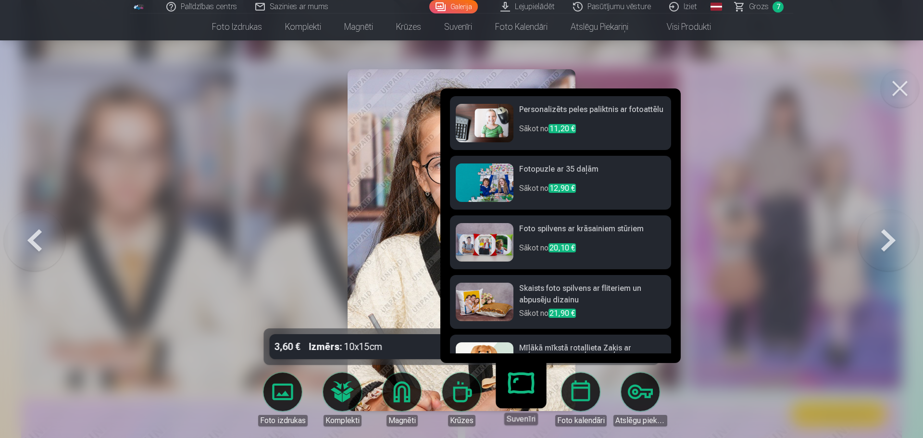
click at [486, 239] on img at bounding box center [485, 242] width 58 height 38
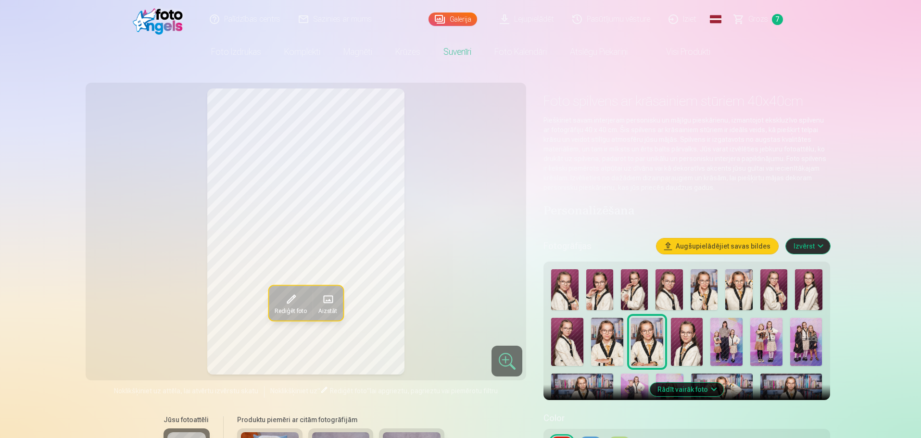
click at [452, 49] on link "Suvenīri" at bounding box center [457, 51] width 51 height 27
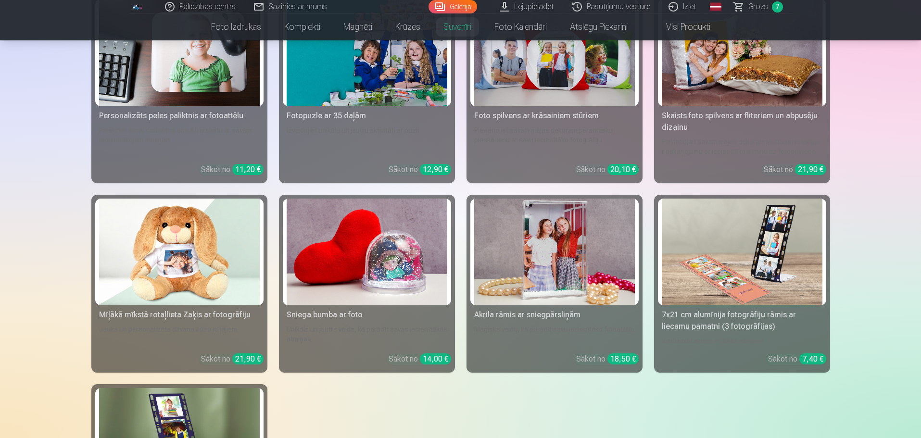
scroll to position [288, 0]
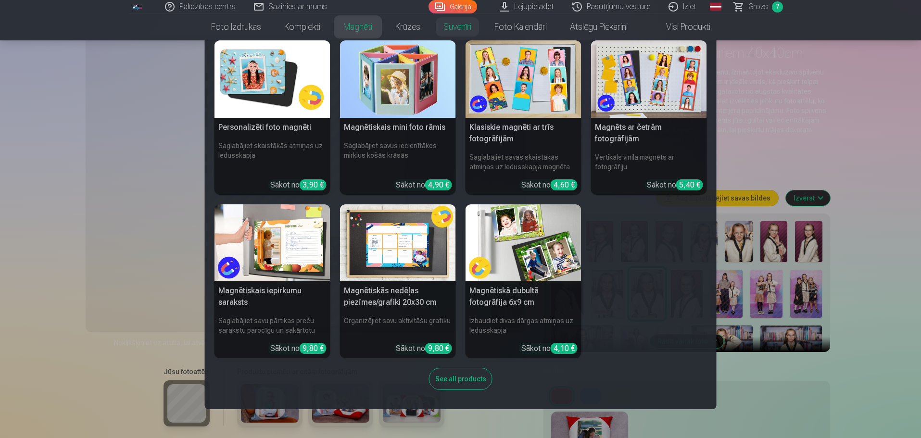
scroll to position [96, 0]
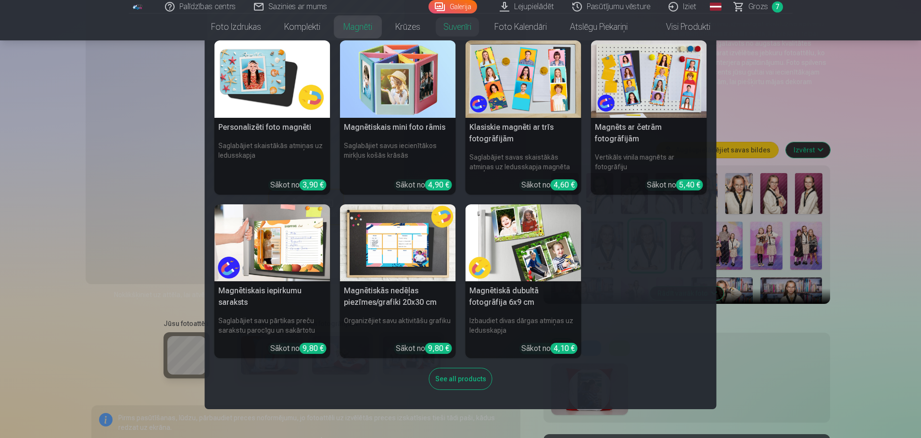
click at [465, 376] on div "See all products" at bounding box center [460, 379] width 63 height 22
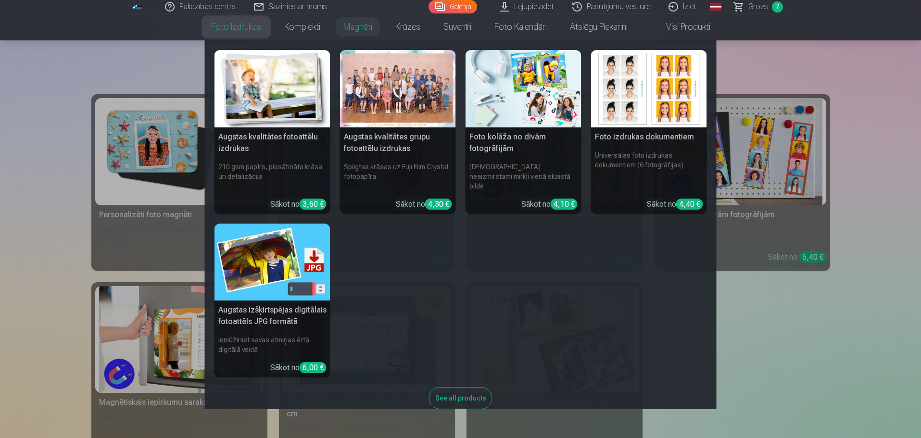
click at [397, 125] on div at bounding box center [398, 88] width 116 height 77
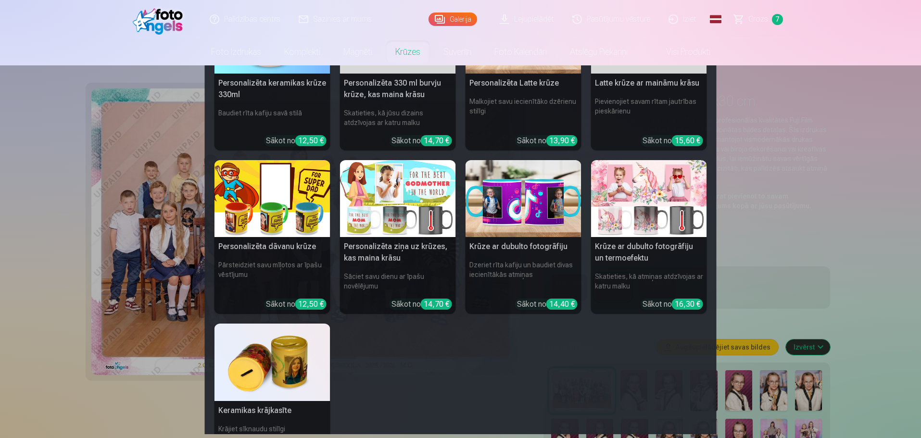
scroll to position [96, 0]
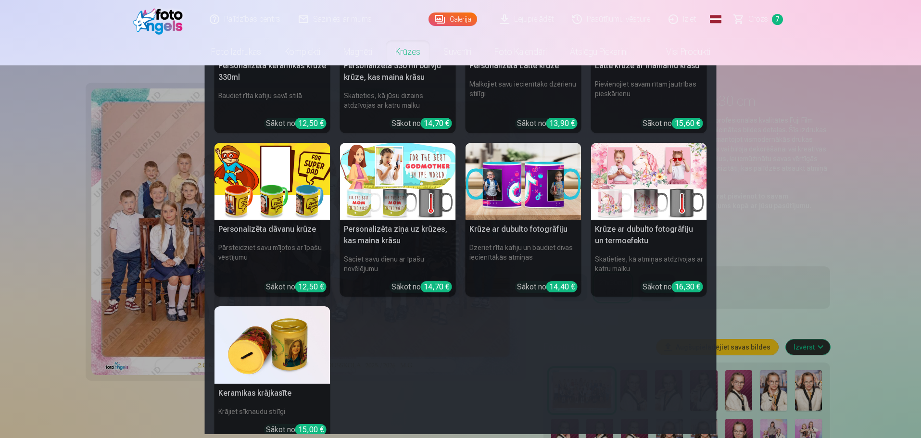
click at [857, 132] on nav "Personalizēta keramikas krūze 330ml Baudiet rīta kafiju savā stilā Sākot no 12,…" at bounding box center [460, 249] width 921 height 369
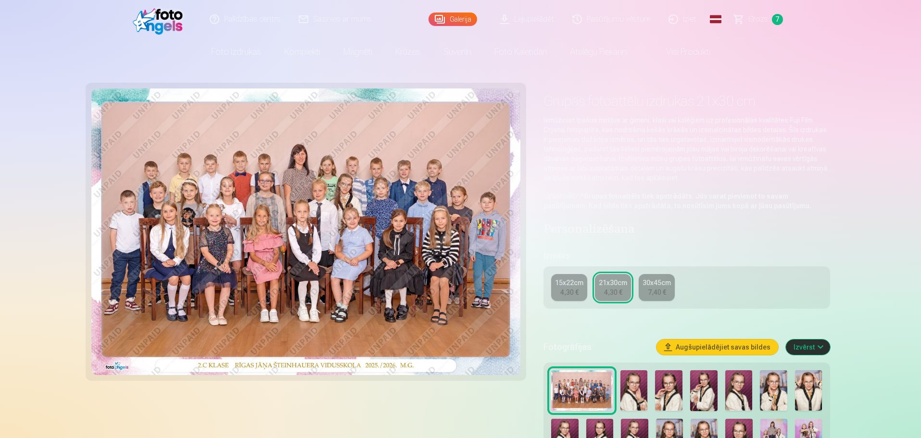
click at [461, 18] on link "Galerija" at bounding box center [452, 19] width 49 height 13
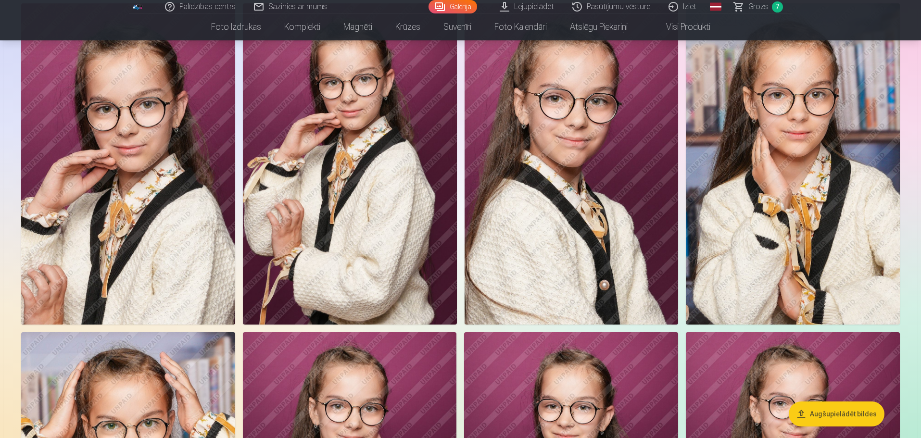
scroll to position [673, 0]
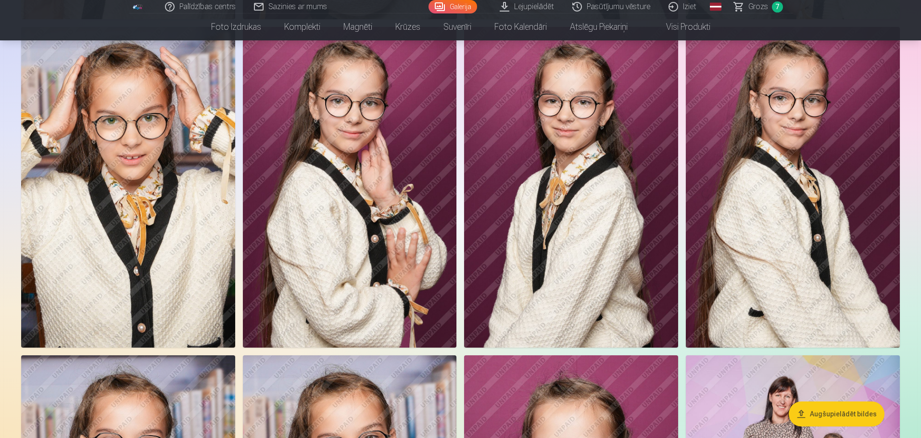
click at [187, 187] on img at bounding box center [128, 187] width 214 height 321
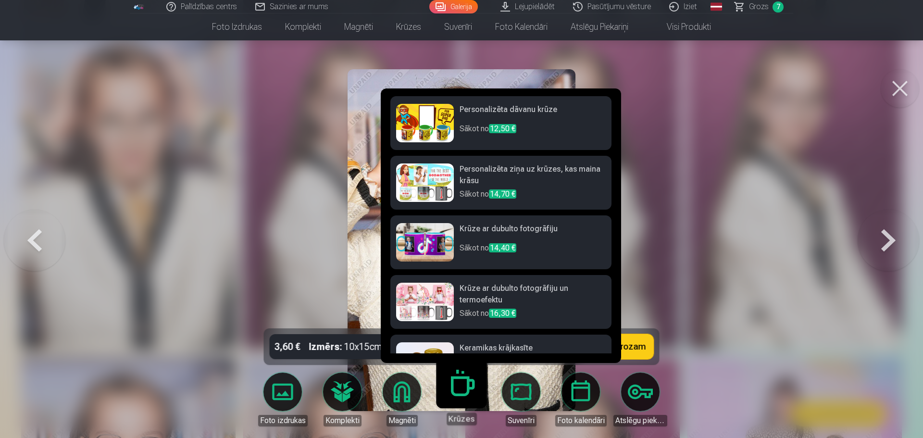
scroll to position [276, 0]
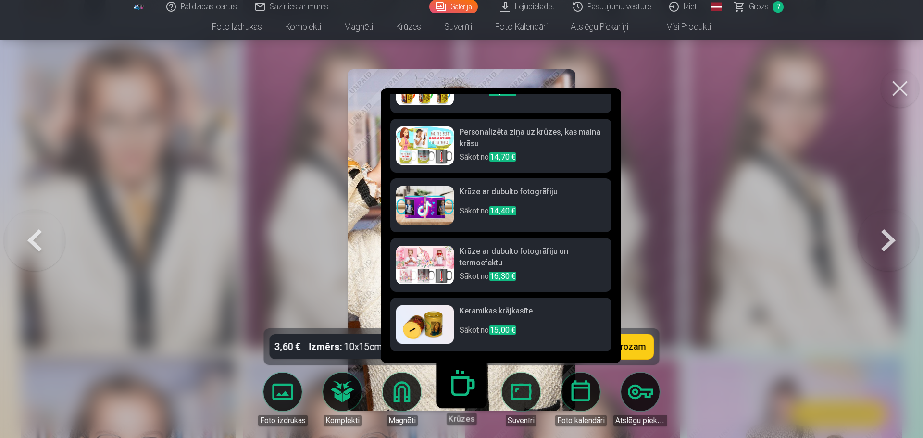
click at [439, 326] on img at bounding box center [425, 324] width 58 height 38
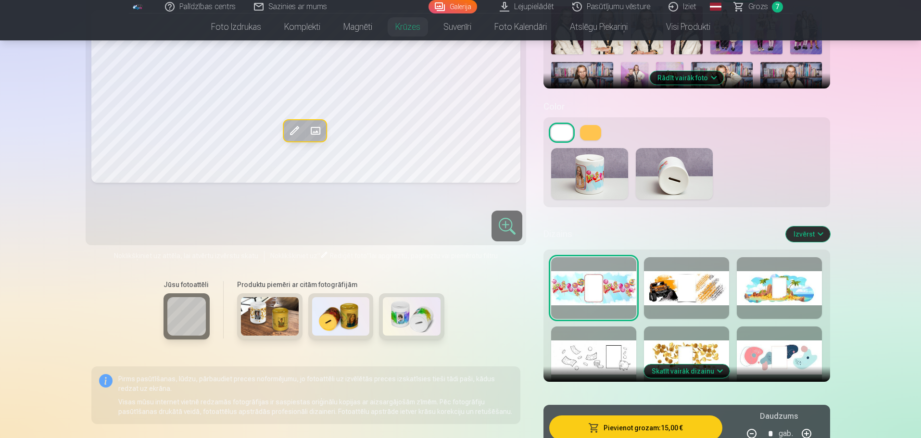
scroll to position [288, 0]
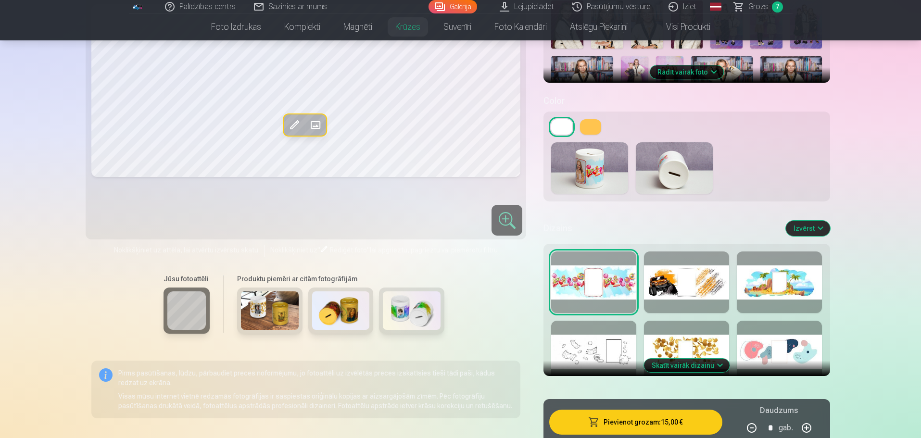
click at [687, 349] on div at bounding box center [686, 352] width 85 height 62
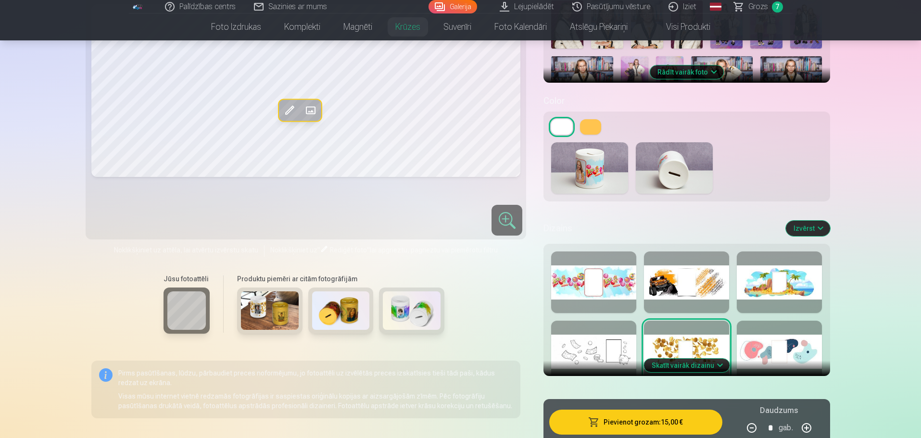
click at [802, 355] on div at bounding box center [779, 352] width 85 height 62
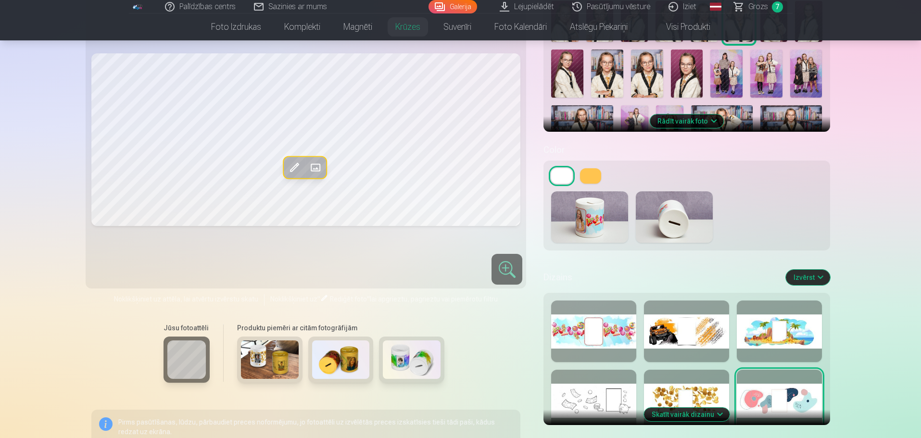
scroll to position [240, 0]
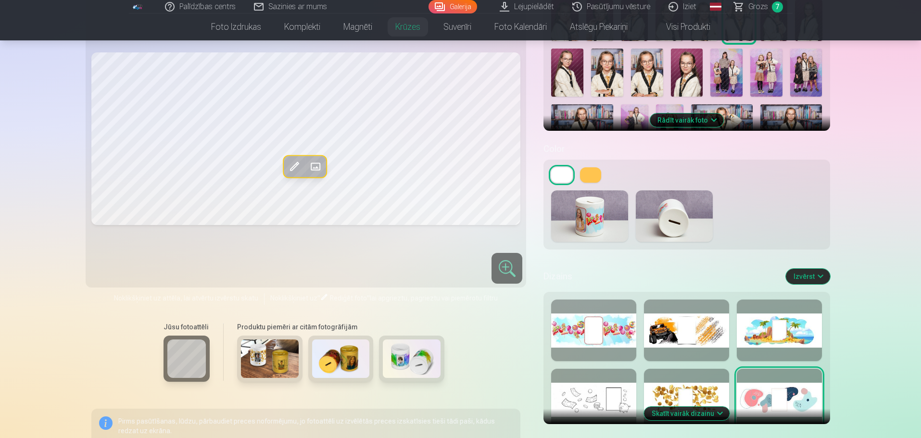
click at [801, 336] on div at bounding box center [779, 331] width 85 height 62
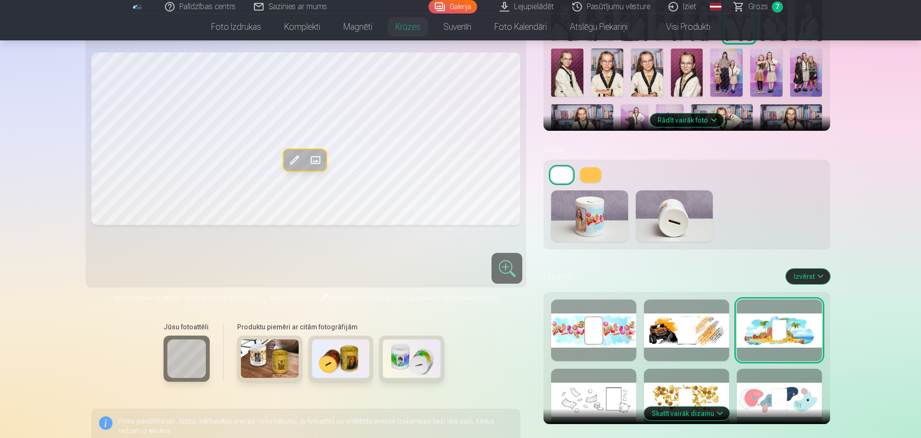
click at [326, 364] on img at bounding box center [341, 358] width 58 height 38
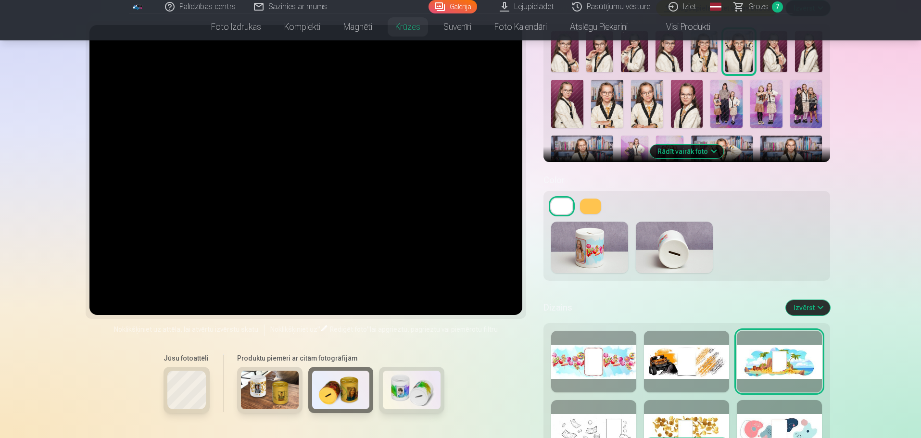
scroll to position [192, 0]
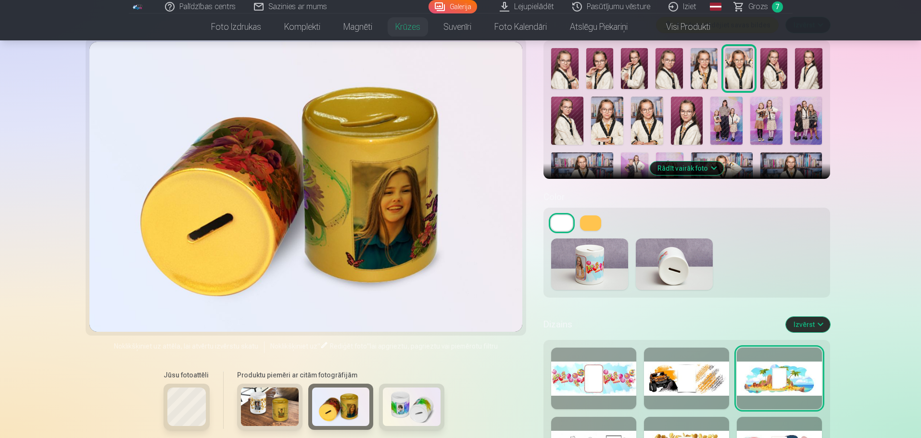
click at [283, 409] on img at bounding box center [270, 407] width 58 height 38
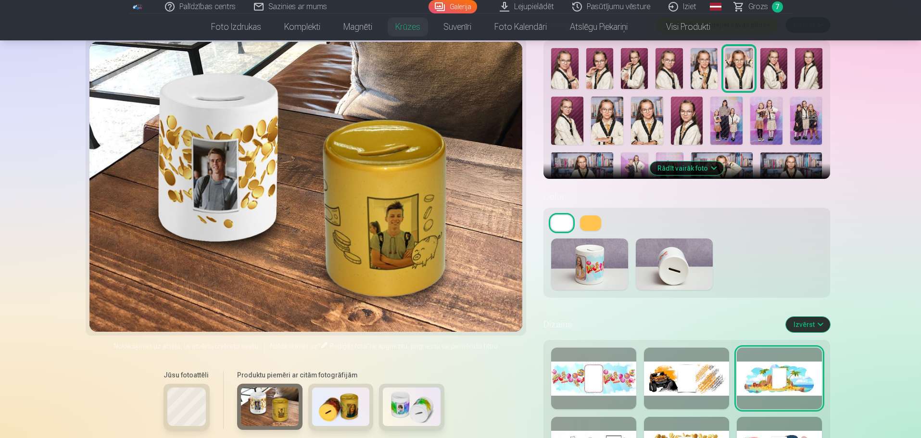
click at [597, 225] on button at bounding box center [590, 222] width 21 height 15
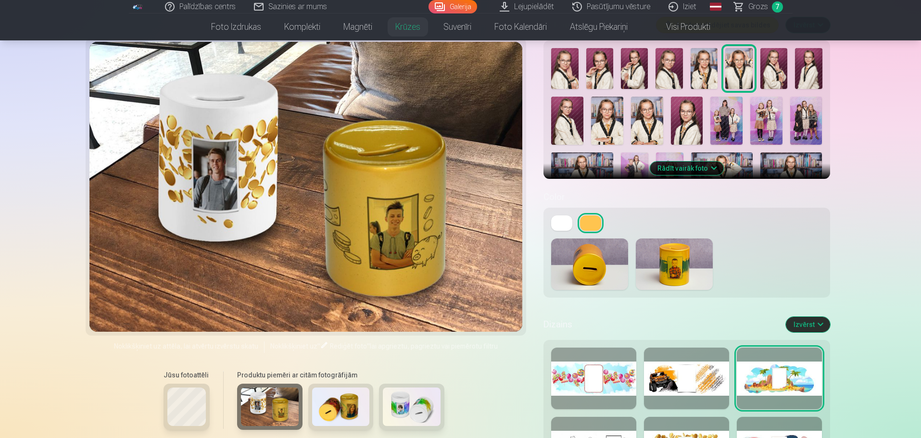
click at [626, 379] on div at bounding box center [593, 379] width 85 height 62
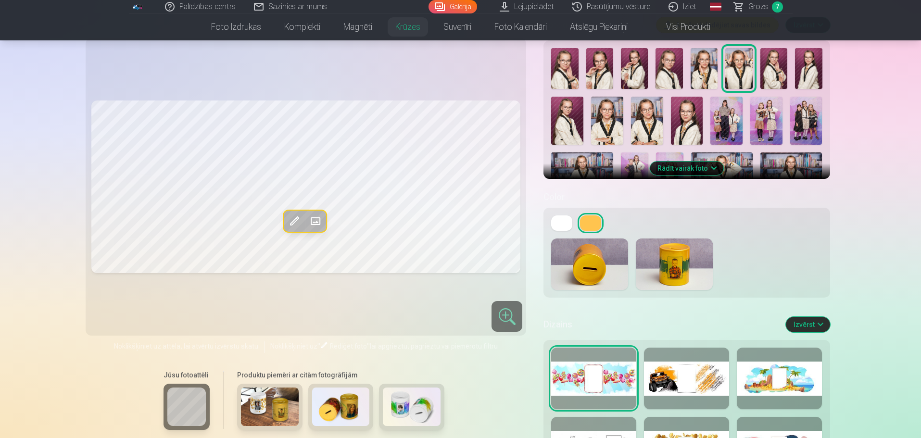
click at [693, 259] on img at bounding box center [674, 263] width 77 height 51
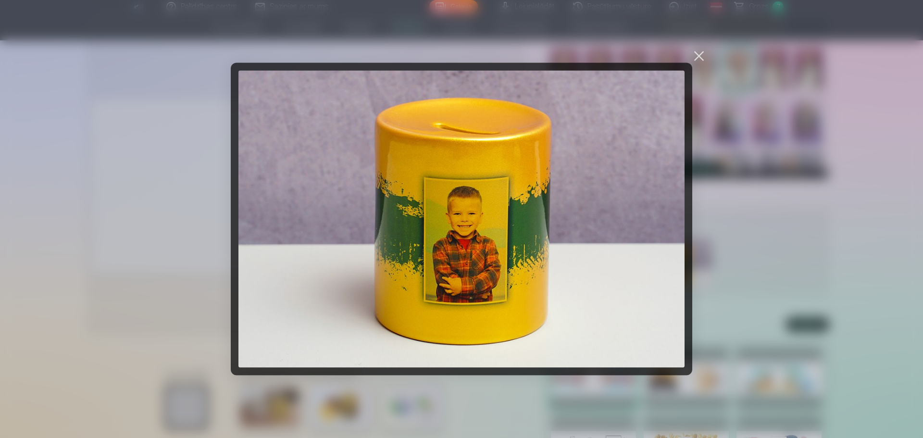
click at [698, 51] on div at bounding box center [698, 55] width 13 height 13
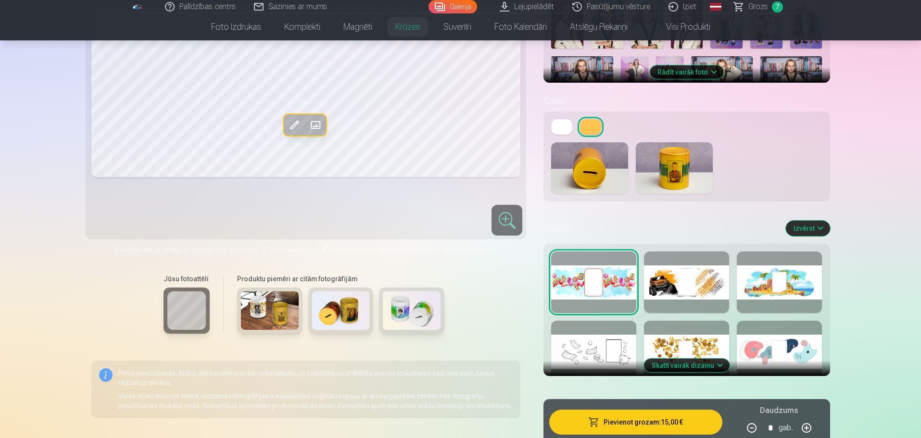
scroll to position [337, 0]
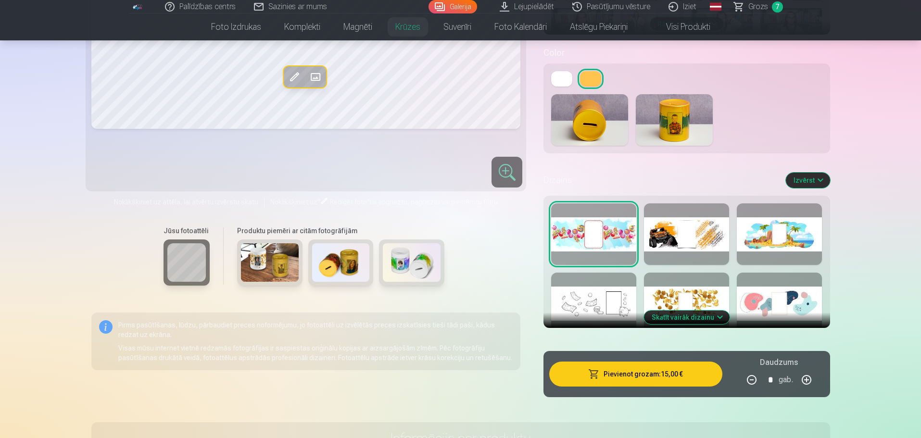
click at [710, 316] on button "Skatīt vairāk dizainu" at bounding box center [687, 317] width 86 height 13
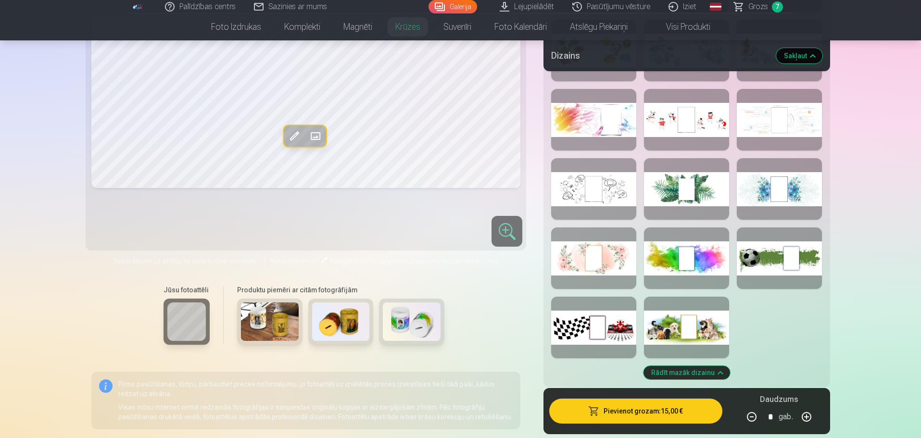
scroll to position [673, 0]
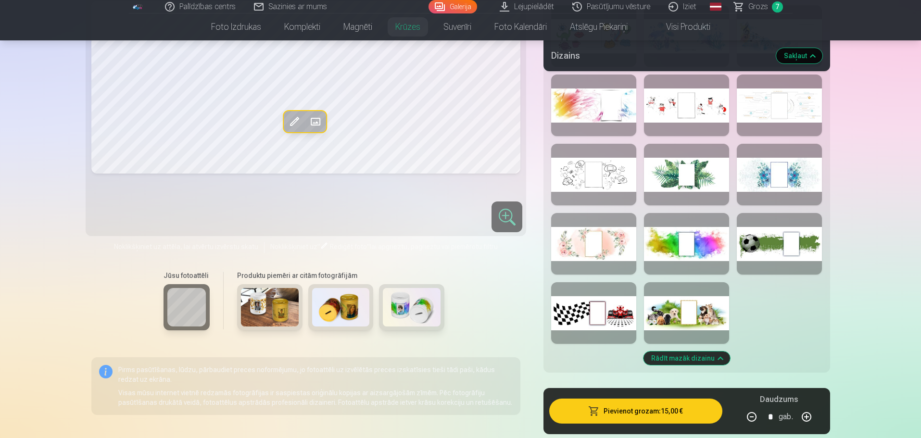
click at [690, 248] on div at bounding box center [686, 244] width 85 height 62
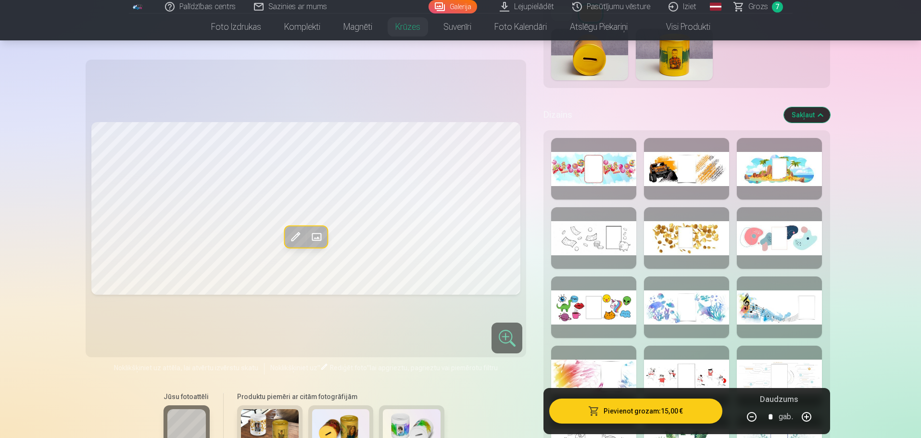
scroll to position [385, 0]
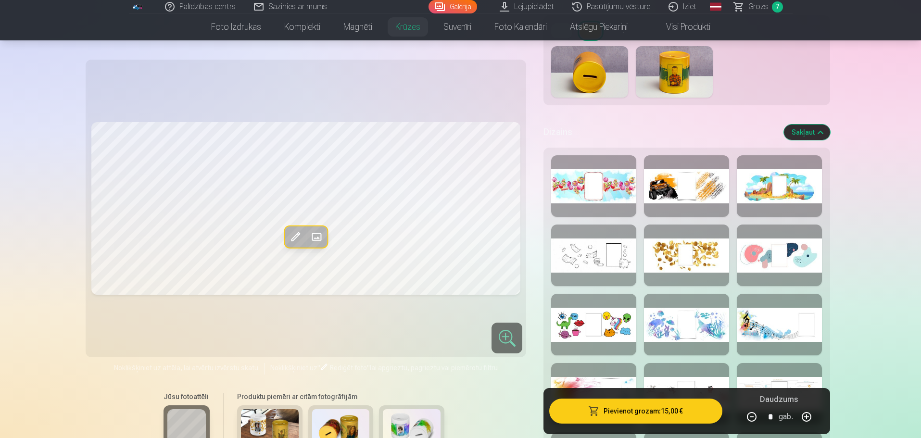
click at [587, 191] on div at bounding box center [593, 186] width 85 height 62
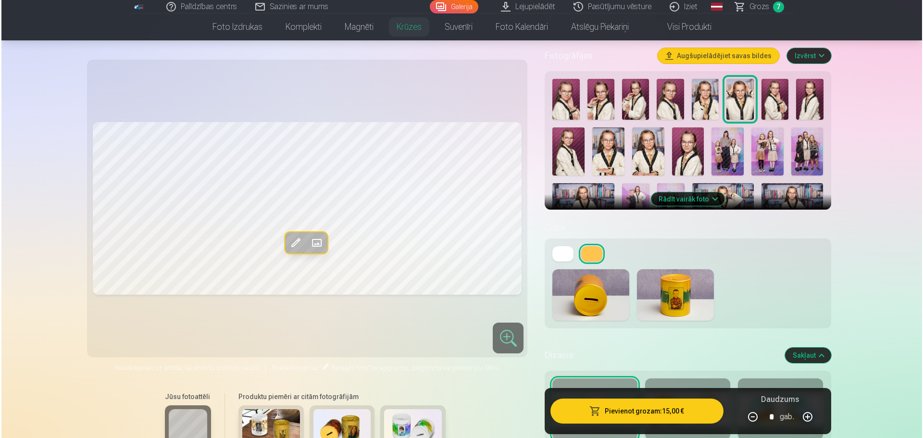
scroll to position [144, 0]
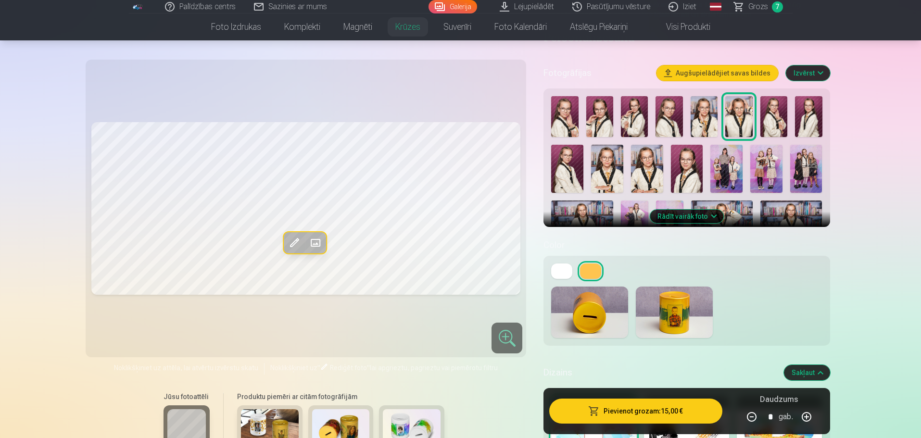
click at [311, 247] on span at bounding box center [315, 242] width 15 height 15
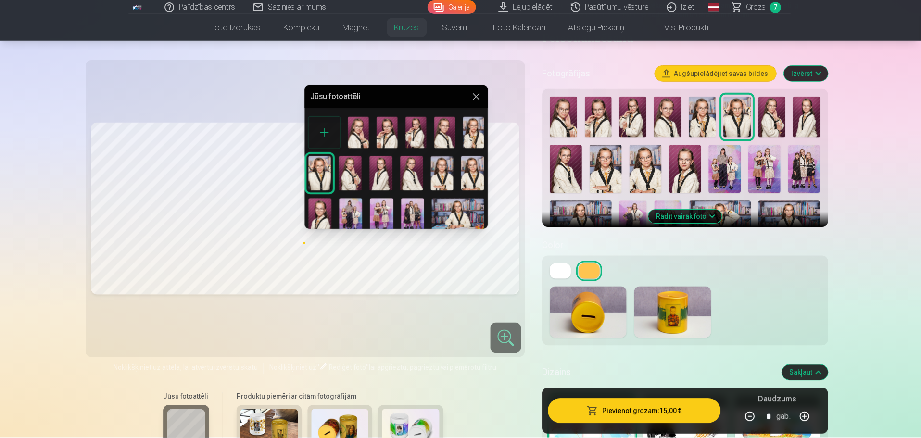
scroll to position [0, 0]
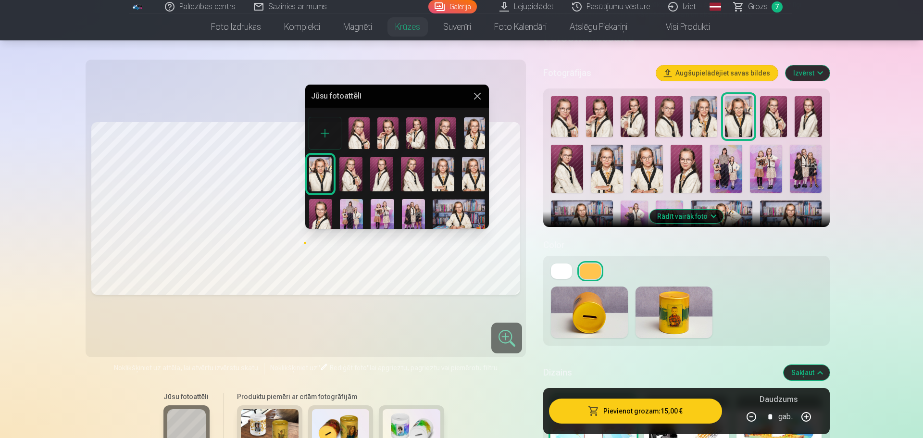
click at [320, 171] on img at bounding box center [320, 174] width 23 height 35
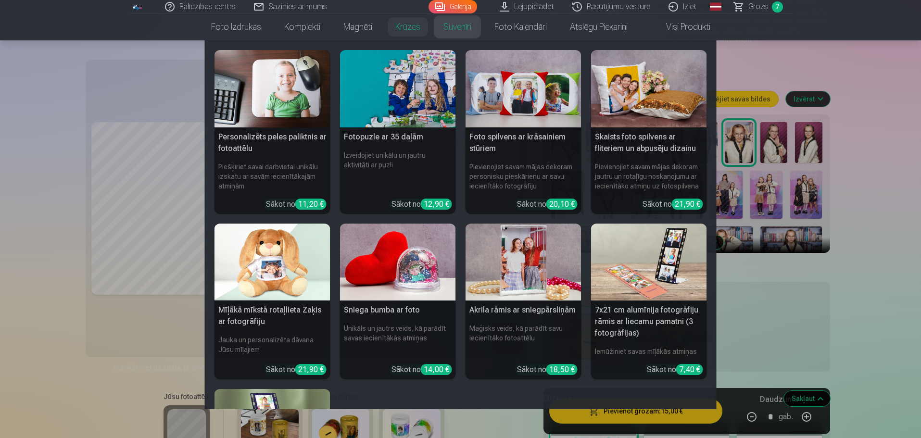
scroll to position [96, 0]
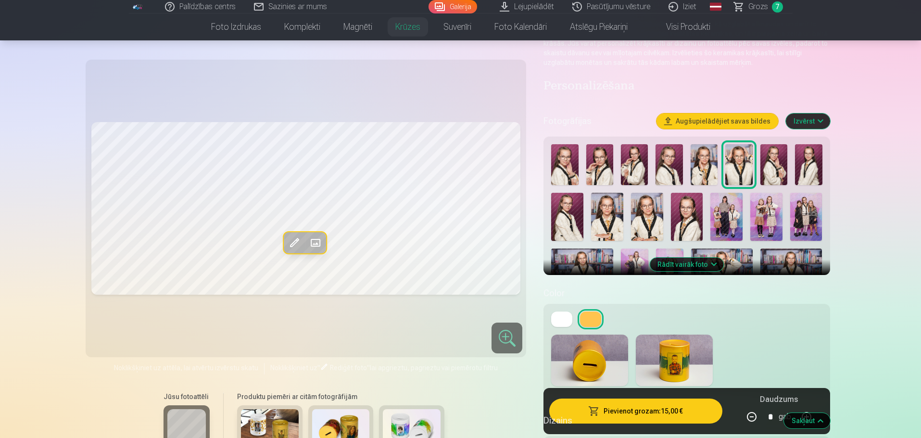
click at [752, 7] on span "Grozs" at bounding box center [758, 7] width 20 height 12
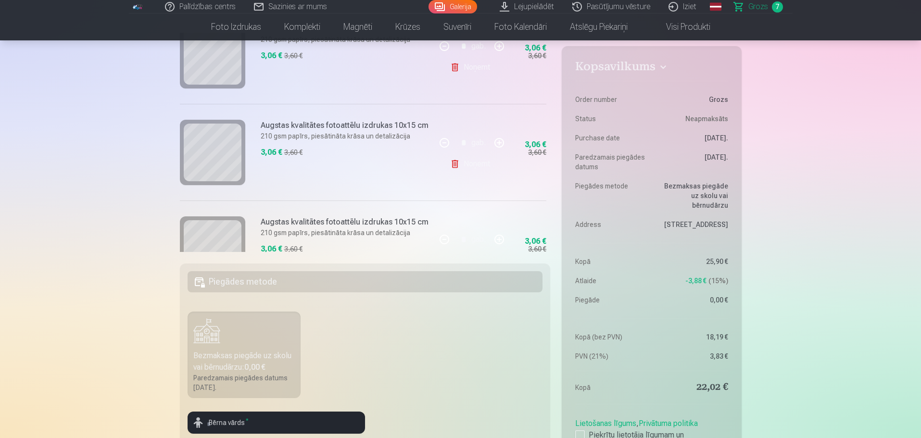
scroll to position [385, 0]
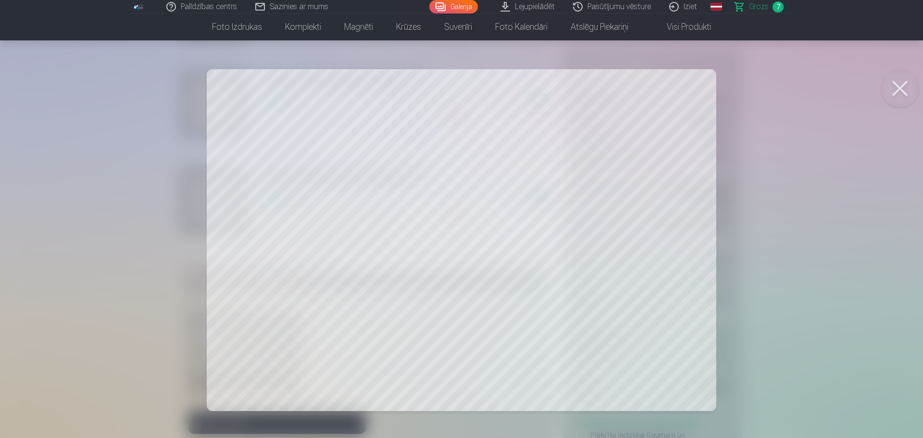
click at [891, 90] on button at bounding box center [900, 88] width 38 height 38
click at [904, 84] on button at bounding box center [900, 88] width 38 height 38
click at [897, 94] on button at bounding box center [900, 88] width 38 height 38
click at [896, 83] on button at bounding box center [900, 88] width 38 height 38
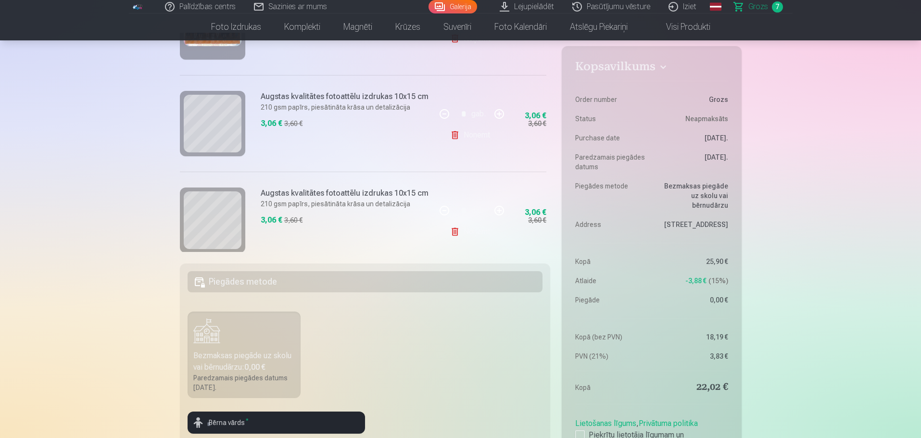
scroll to position [192, 0]
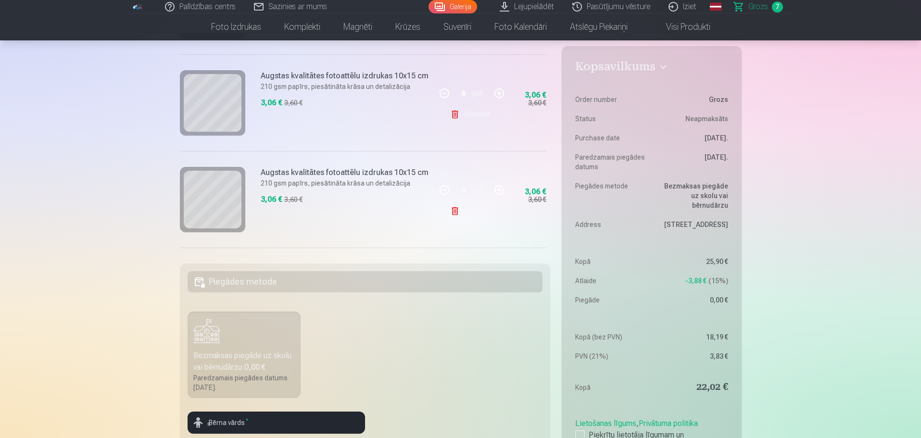
click at [467, 6] on link "Galerija" at bounding box center [452, 6] width 49 height 13
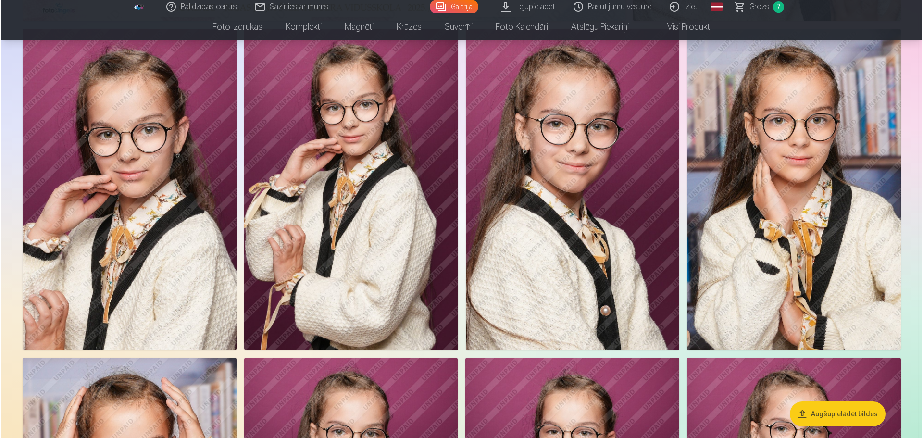
scroll to position [481, 0]
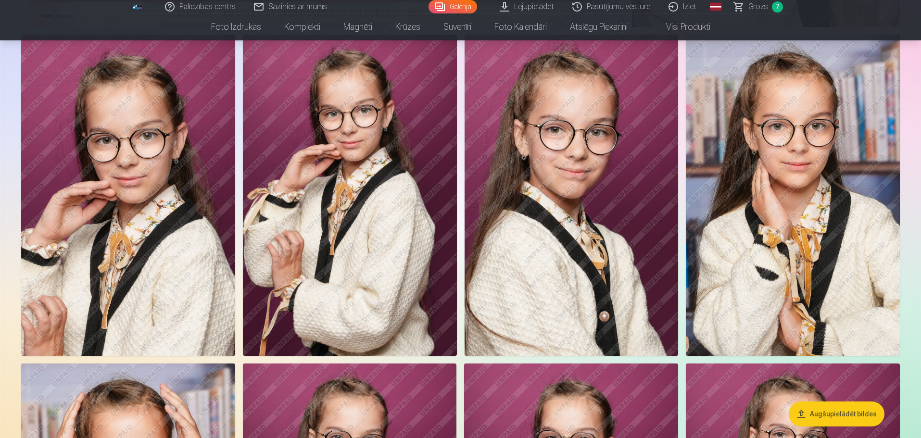
click at [601, 217] on img at bounding box center [571, 195] width 214 height 321
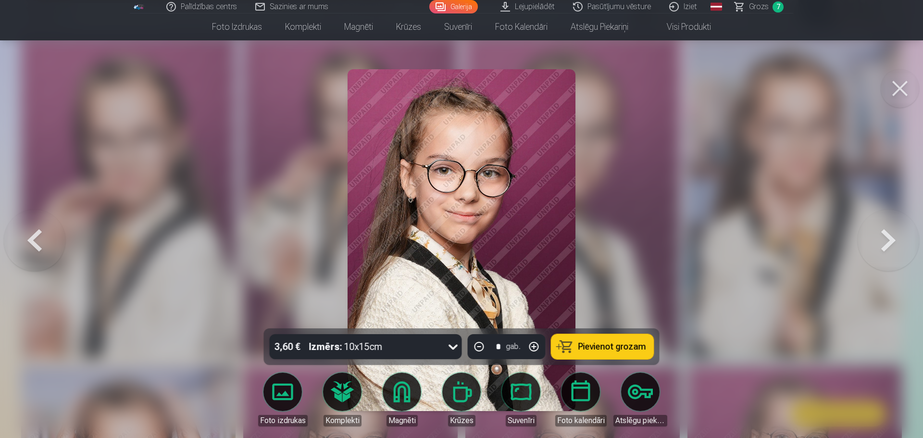
click at [612, 340] on button "Pievienot grozam" at bounding box center [602, 346] width 102 height 25
click at [760, 7] on span "Grozs" at bounding box center [759, 7] width 20 height 12
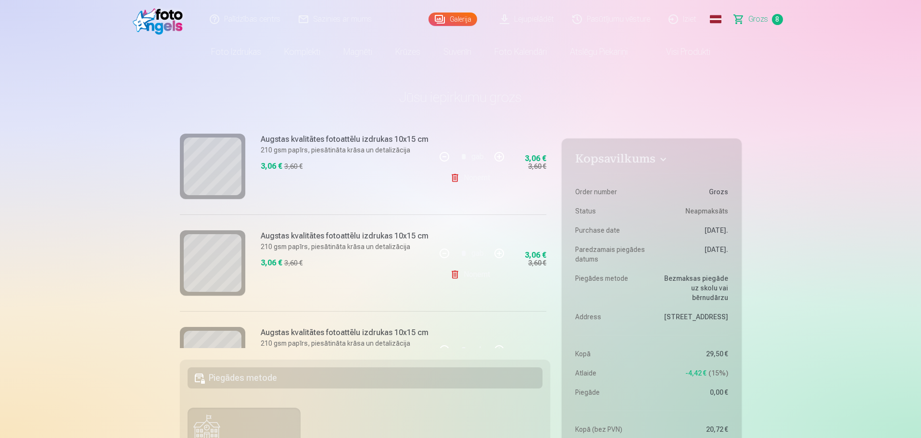
scroll to position [433, 0]
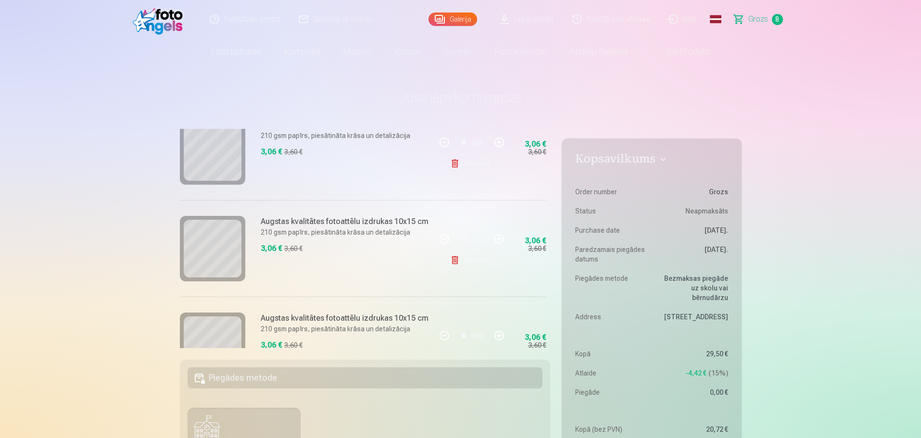
click at [483, 162] on link "Noņemt" at bounding box center [472, 163] width 44 height 19
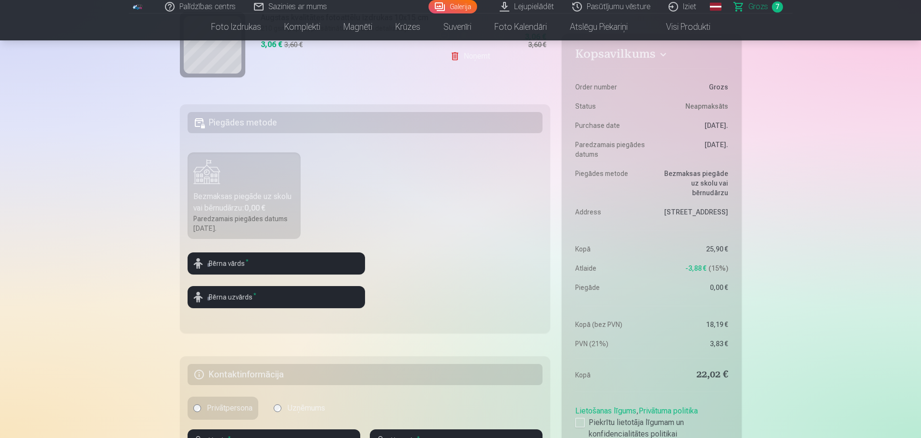
scroll to position [240, 0]
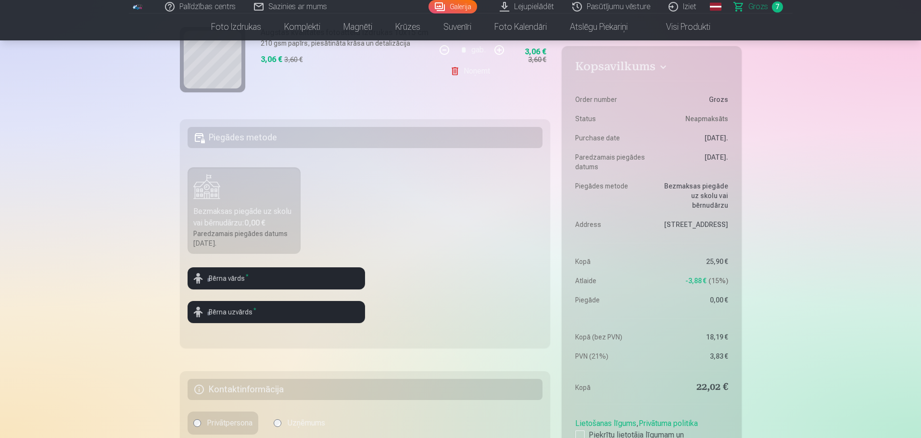
click at [215, 197] on label "Bezmaksas piegāde uz skolu vai bērnudārzu : 0,00 € Paredzamais piegādes datums …" at bounding box center [244, 210] width 113 height 87
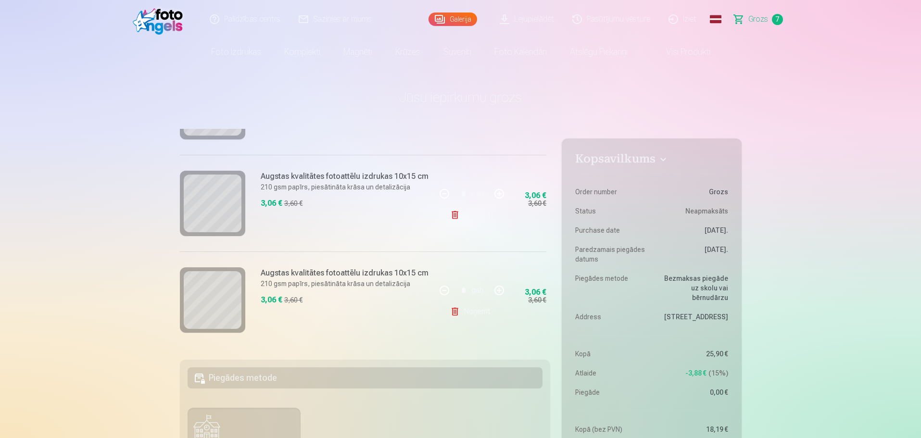
click at [243, 21] on link "Palīdzības centrs" at bounding box center [245, 19] width 89 height 38
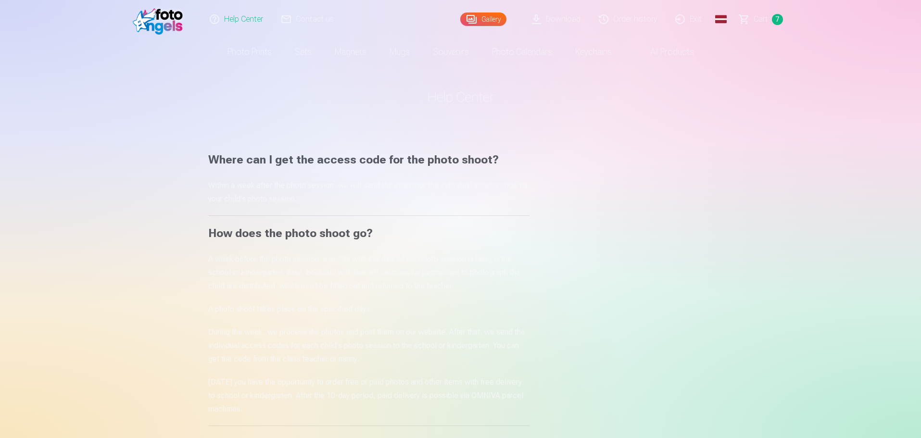
click at [759, 25] on link "Cart 7" at bounding box center [761, 19] width 62 height 38
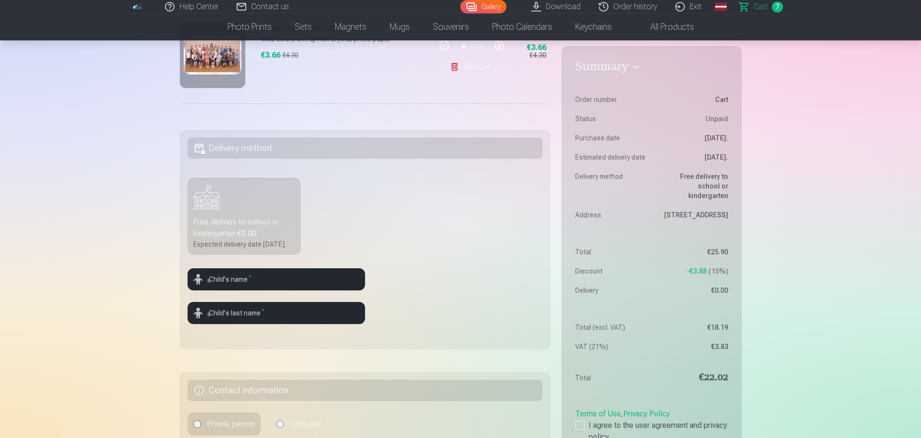
scroll to position [288, 0]
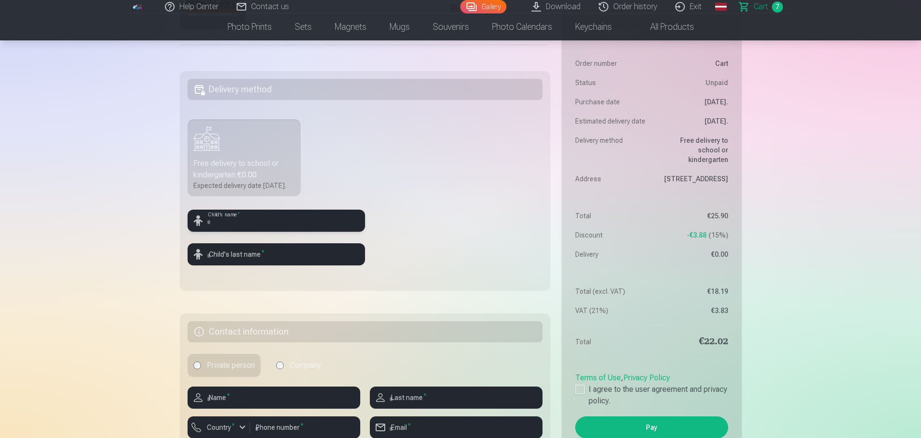
click at [240, 220] on input "text" at bounding box center [276, 221] width 177 height 22
type input "*"
type input "*****"
click at [318, 260] on input "text" at bounding box center [276, 254] width 177 height 22
type input "*******"
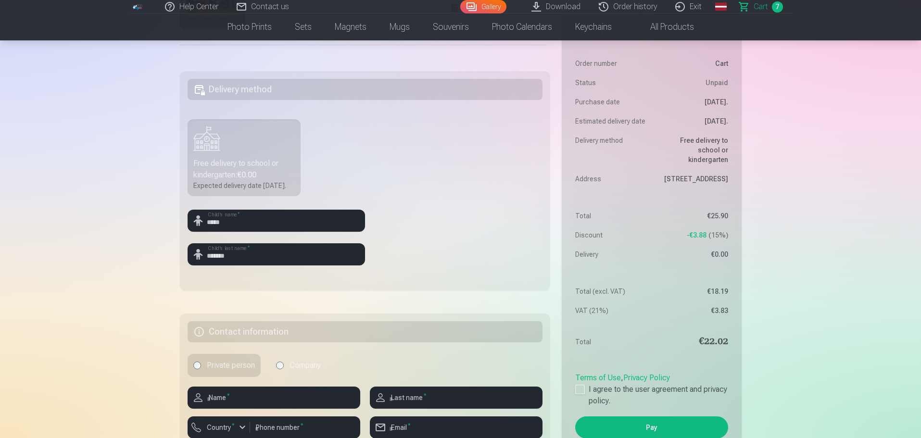
click at [431, 283] on fieldset "Delivery method Free delivery to school or kindergarten : €0.00 Expected delive…" at bounding box center [365, 180] width 371 height 219
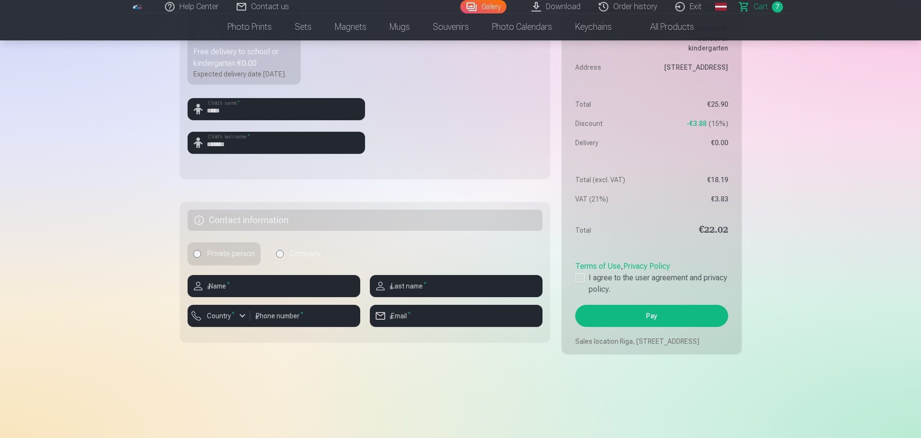
scroll to position [433, 0]
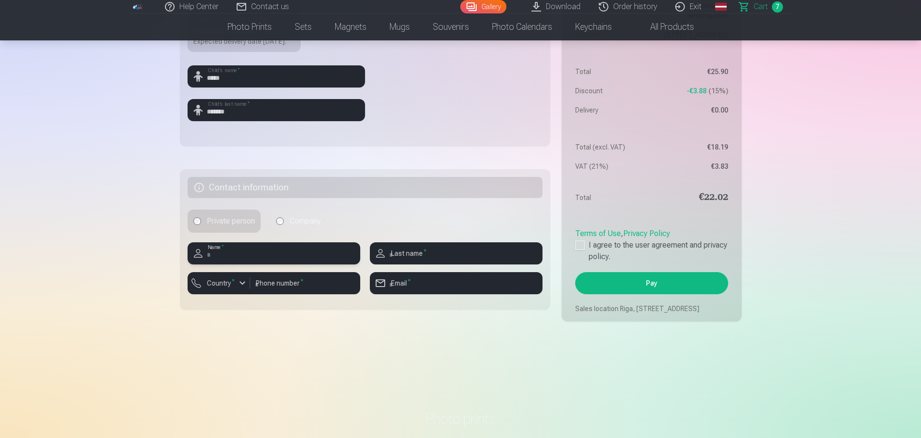
click at [280, 250] on input "text" at bounding box center [274, 253] width 173 height 22
type input "****"
click at [455, 258] on input "text" at bounding box center [456, 253] width 173 height 22
type input "*******"
click at [294, 290] on input "number" at bounding box center [305, 283] width 110 height 22
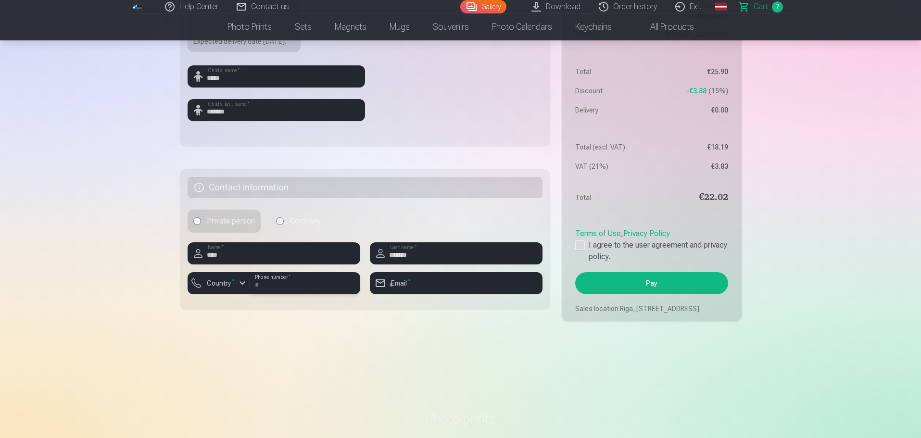
type input "********"
click at [455, 281] on input "email" at bounding box center [456, 283] width 173 height 22
type input "**********"
click at [580, 240] on div at bounding box center [580, 245] width 10 height 10
click at [650, 279] on font "Pay" at bounding box center [652, 283] width 12 height 8
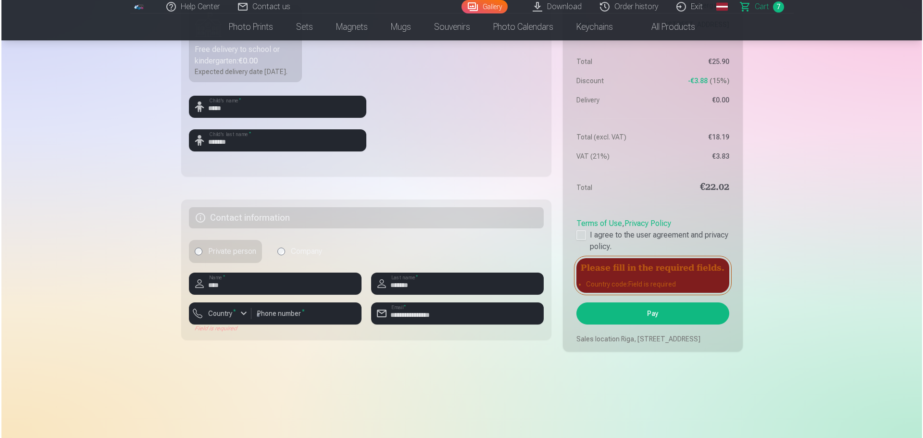
scroll to position [337, 0]
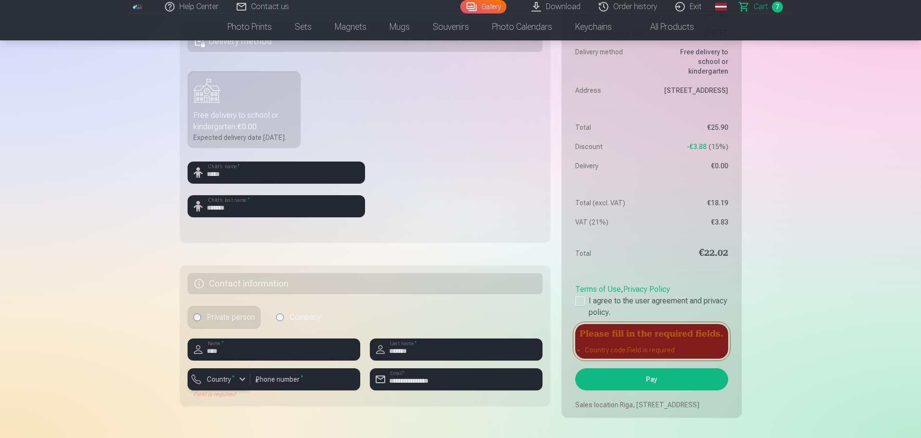
click at [240, 382] on div "button" at bounding box center [243, 380] width 12 height 12
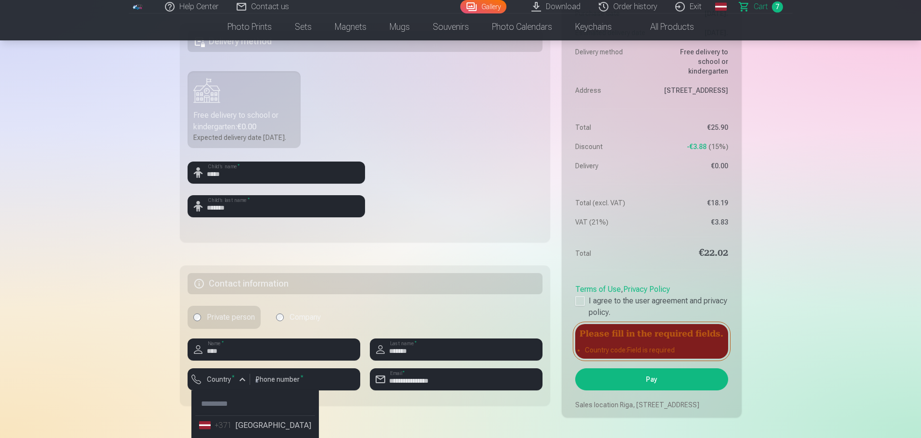
click at [231, 428] on div "+371" at bounding box center [223, 426] width 19 height 12
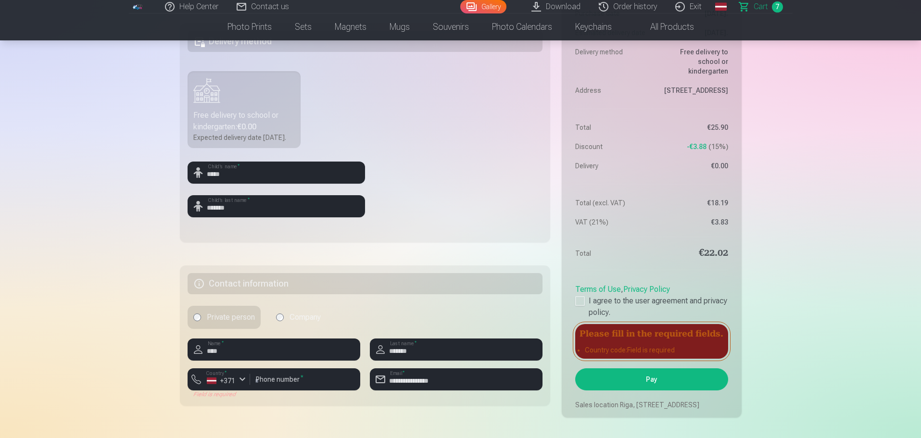
click at [674, 368] on button "Pay" at bounding box center [651, 379] width 152 height 22
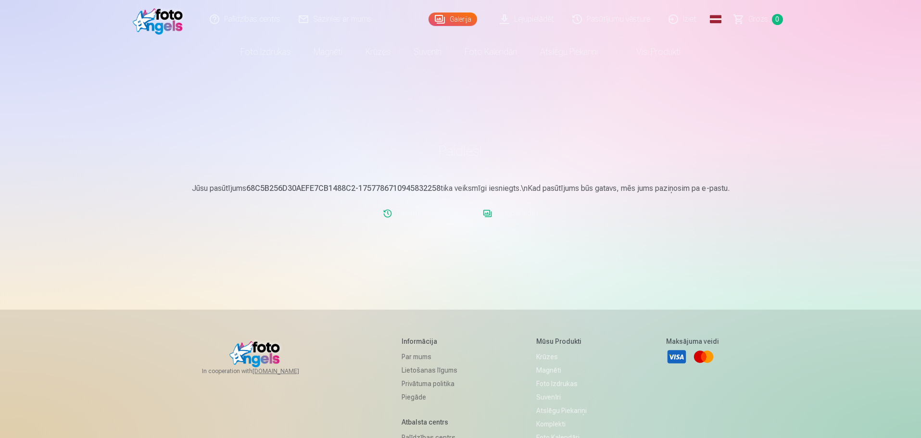
click at [507, 21] on link "Lejupielādēt" at bounding box center [527, 19] width 73 height 38
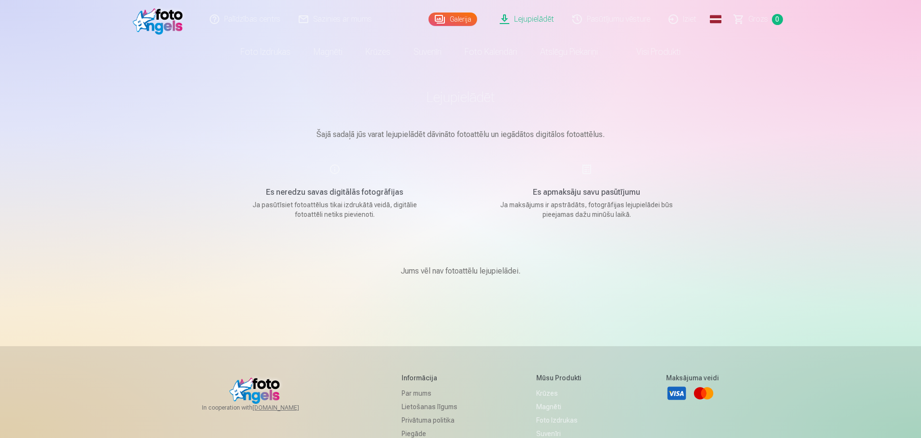
click at [508, 23] on link "Lejupielādēt" at bounding box center [527, 19] width 73 height 38
click at [547, 22] on link "Lejupielādēt" at bounding box center [527, 19] width 73 height 38
click at [533, 18] on link "Lejupielādēt" at bounding box center [527, 19] width 73 height 38
click at [468, 22] on link "Galerija" at bounding box center [452, 19] width 49 height 13
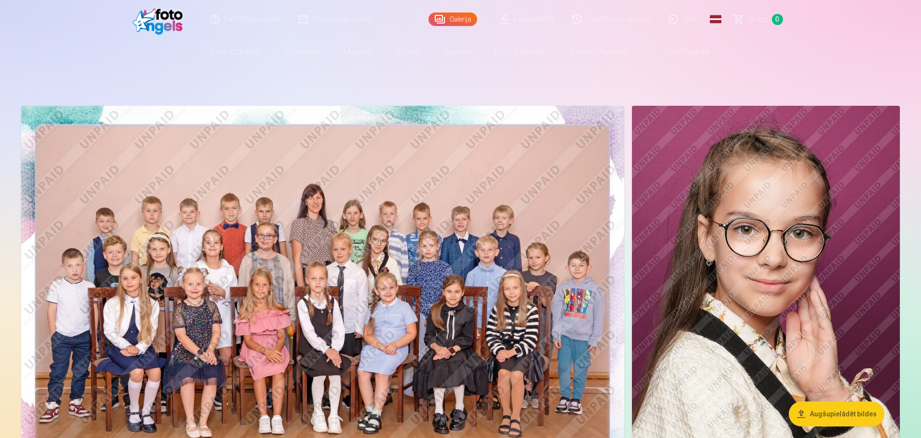
click at [556, 15] on link "Lejupielādēt" at bounding box center [527, 19] width 73 height 38
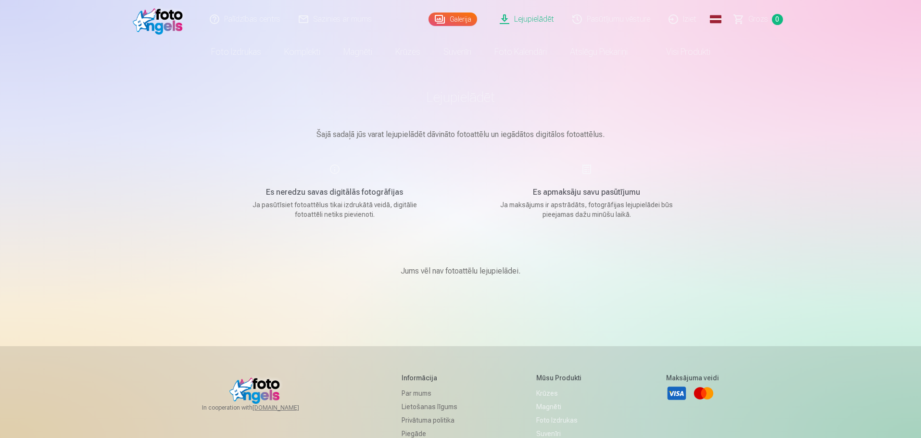
click at [590, 198] on h5 "Es apmaksāju savu pasūtījumu" at bounding box center [586, 193] width 183 height 12
click at [587, 179] on div "Es apmaksāju savu pasūtījumu Ja maksājums ir apstrādāts, fotogrāfijas lejupielā…" at bounding box center [586, 191] width 229 height 56
click at [585, 206] on p "Ja maksājums ir apstrādāts, fotogrāfijas lejupielādei būs pieejamas dažu minūšu…" at bounding box center [586, 209] width 183 height 19
click at [338, 190] on h5 "Es neredzu savas digitālās fotogrāfijas" at bounding box center [334, 193] width 183 height 12
click at [329, 171] on div "Es neredzu savas digitālās fotogrāfijas Ja pasūtīsiet fotoattēlus tikai izdrukā…" at bounding box center [334, 191] width 229 height 56
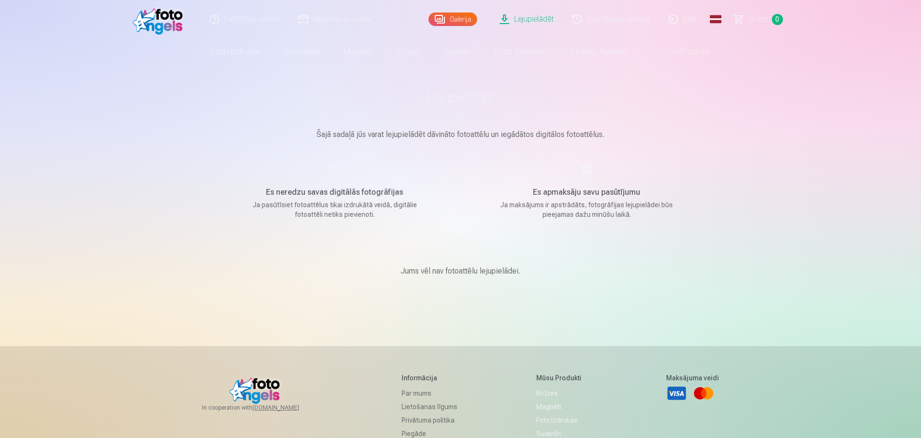
drag, startPoint x: 336, startPoint y: 202, endPoint x: 337, endPoint y: 213, distance: 10.1
click at [336, 203] on p "Ja pasūtīsiet fotoattēlus tikai izdrukātā veidā, digitālie fotoattēli netiks pi…" at bounding box center [334, 209] width 183 height 19
click at [337, 216] on p "Ja pasūtīsiet fotoattēlus tikai izdrukātā veidā, digitālie fotoattēli netiks pi…" at bounding box center [334, 209] width 183 height 19
click at [471, 271] on p "Jums vēl nav fotoattēlu lejupielādei." at bounding box center [461, 271] width 120 height 12
click at [523, 19] on link "Lejupielādēt" at bounding box center [527, 19] width 73 height 38
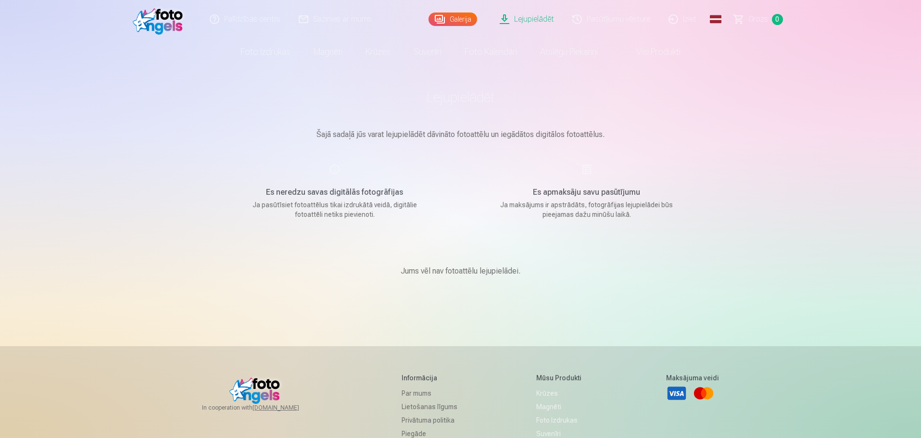
click at [538, 21] on link "Lejupielādēt" at bounding box center [527, 19] width 73 height 38
